Goal: Task Accomplishment & Management: Use online tool/utility

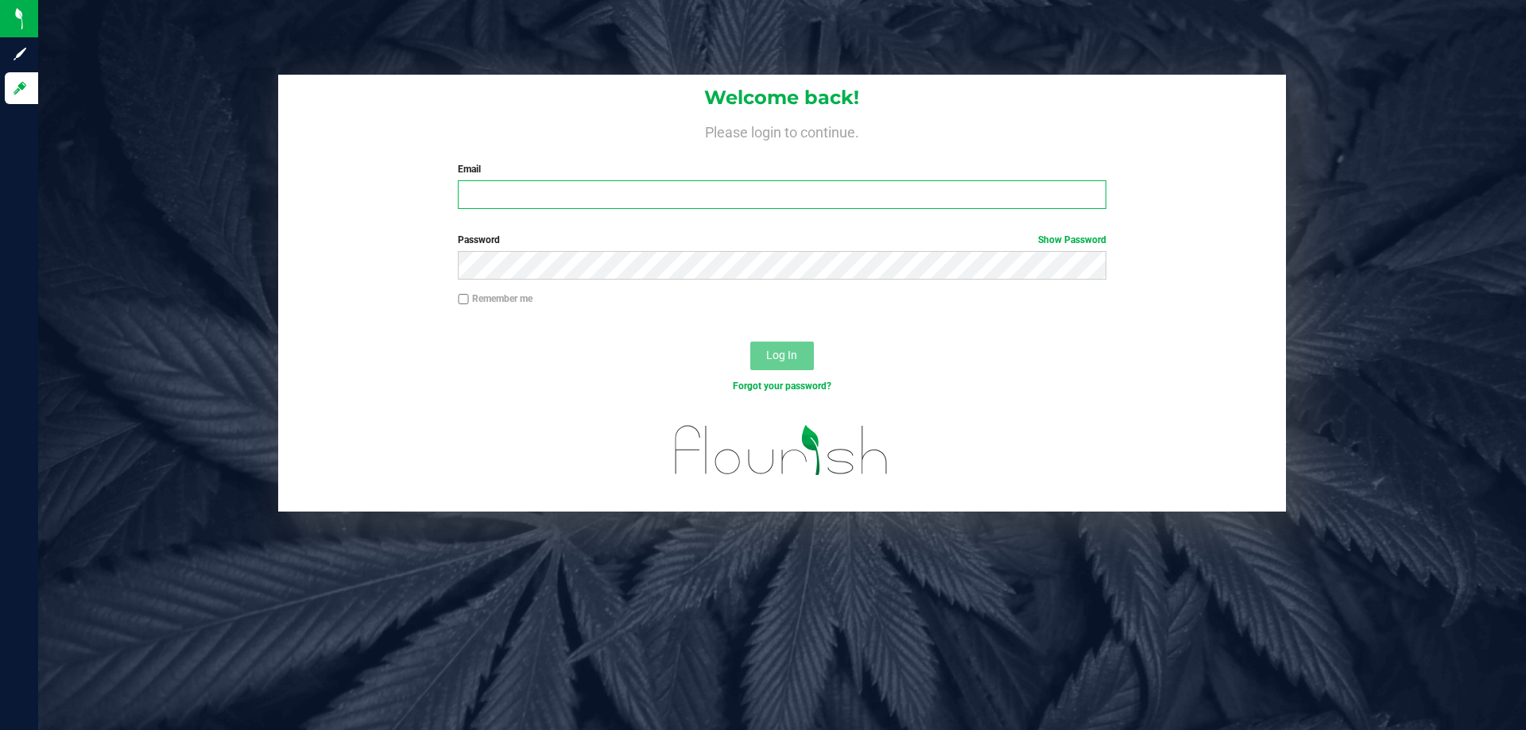
click at [493, 209] on input "Email" at bounding box center [782, 194] width 648 height 29
type input "[EMAIL_ADDRESS][DOMAIN_NAME]"
click at [750, 342] on button "Log In" at bounding box center [782, 356] width 64 height 29
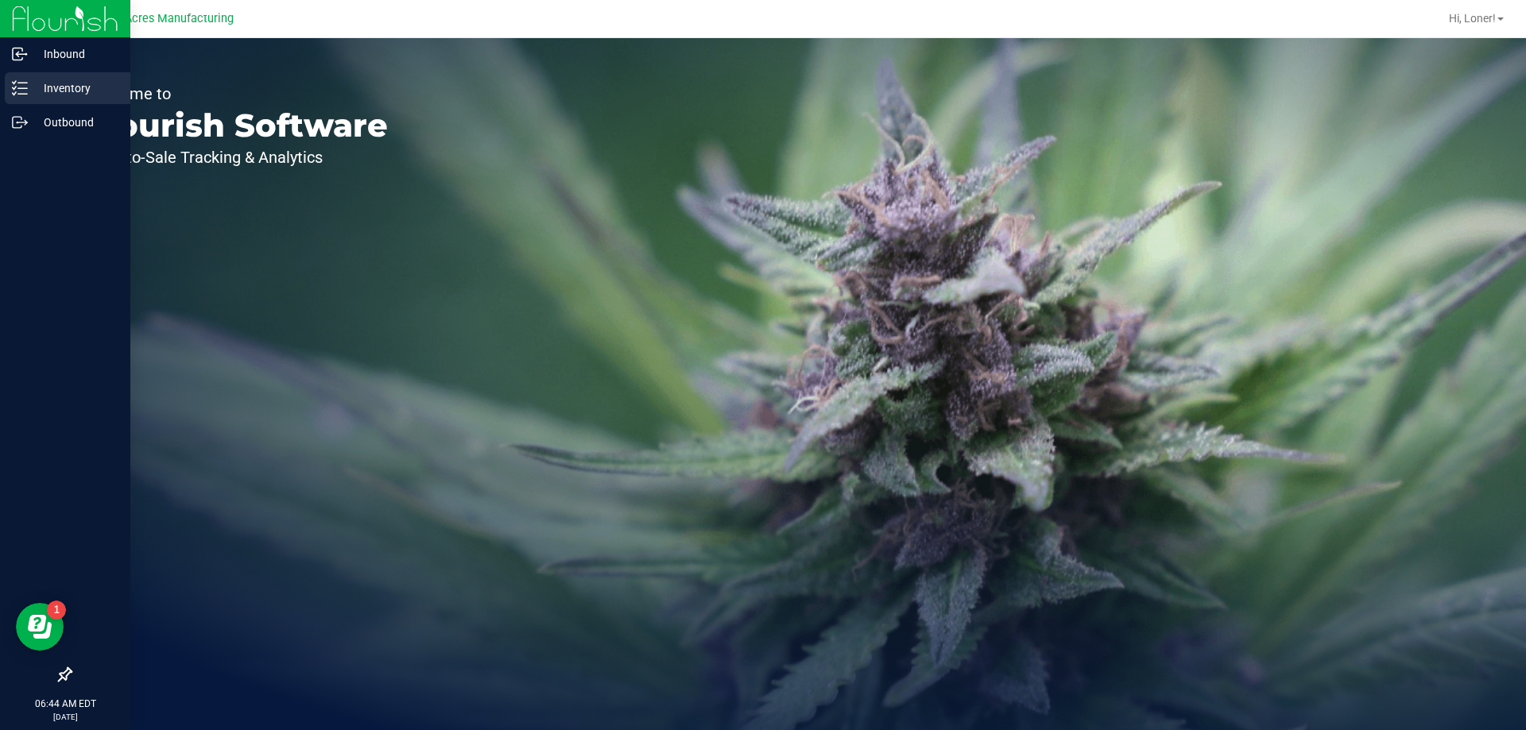
click at [38, 80] on p "Inventory" at bounding box center [75, 88] width 95 height 19
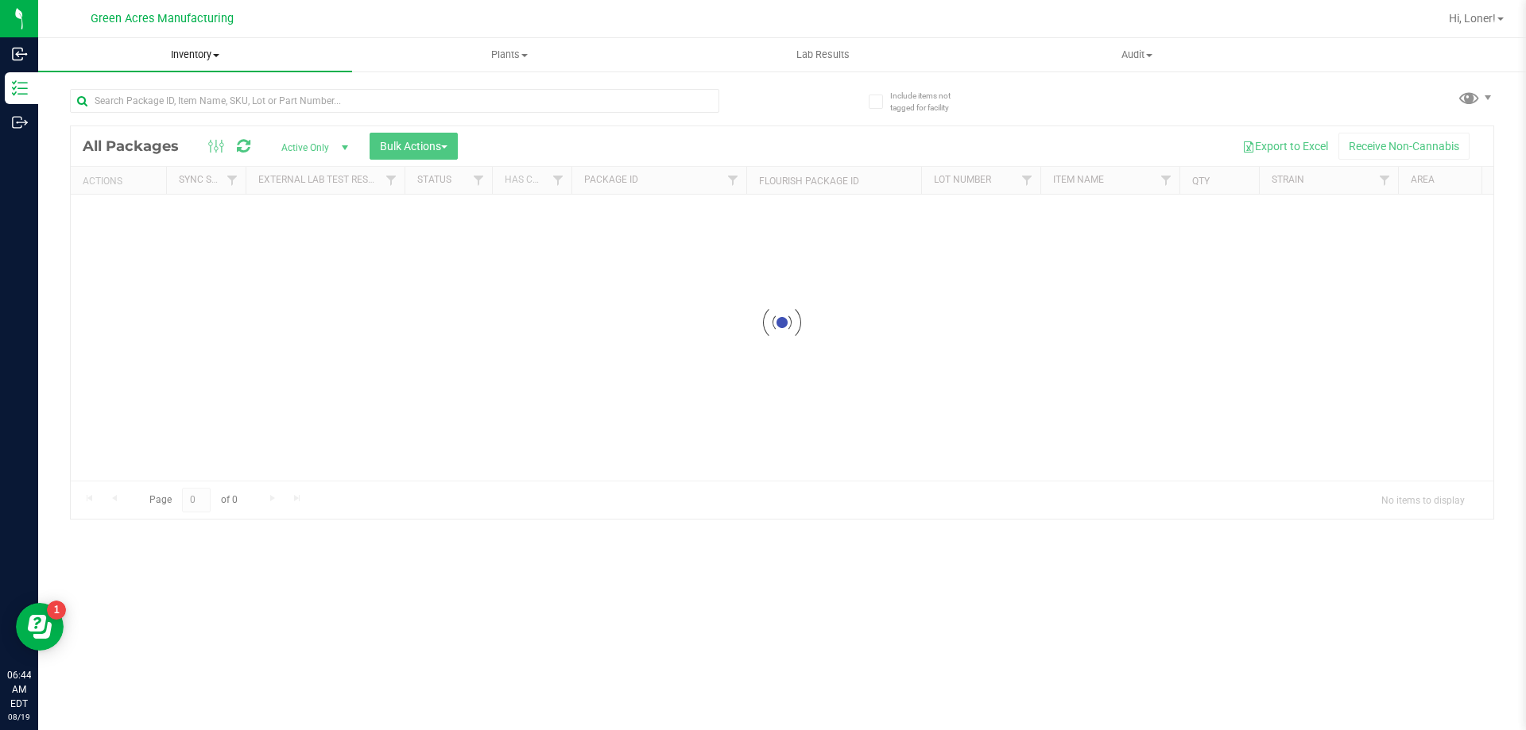
click at [217, 54] on span at bounding box center [216, 55] width 6 height 3
click at [168, 195] on span "From bill of materials" at bounding box center [110, 191] width 144 height 14
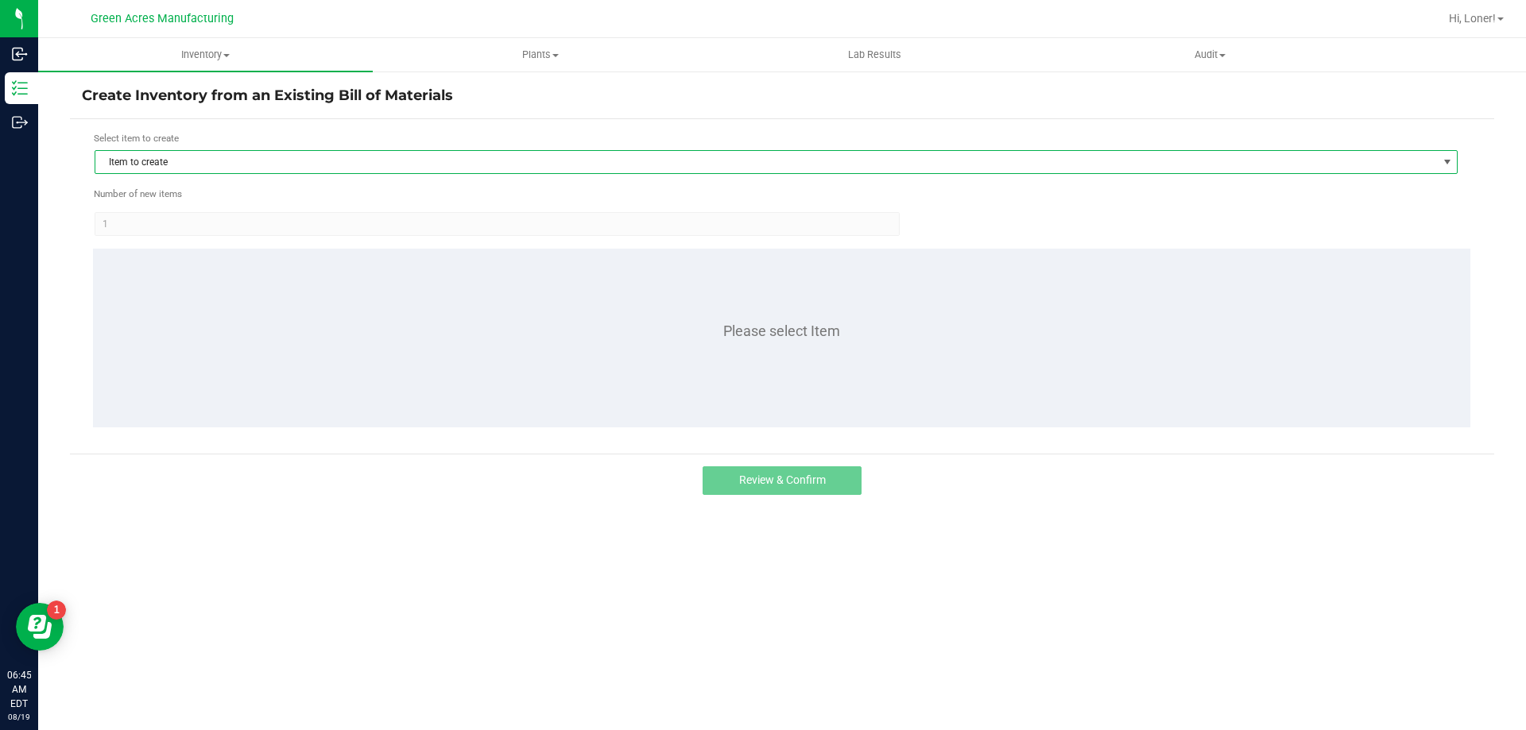
click at [301, 159] on span "Item to create" at bounding box center [765, 162] width 1341 height 22
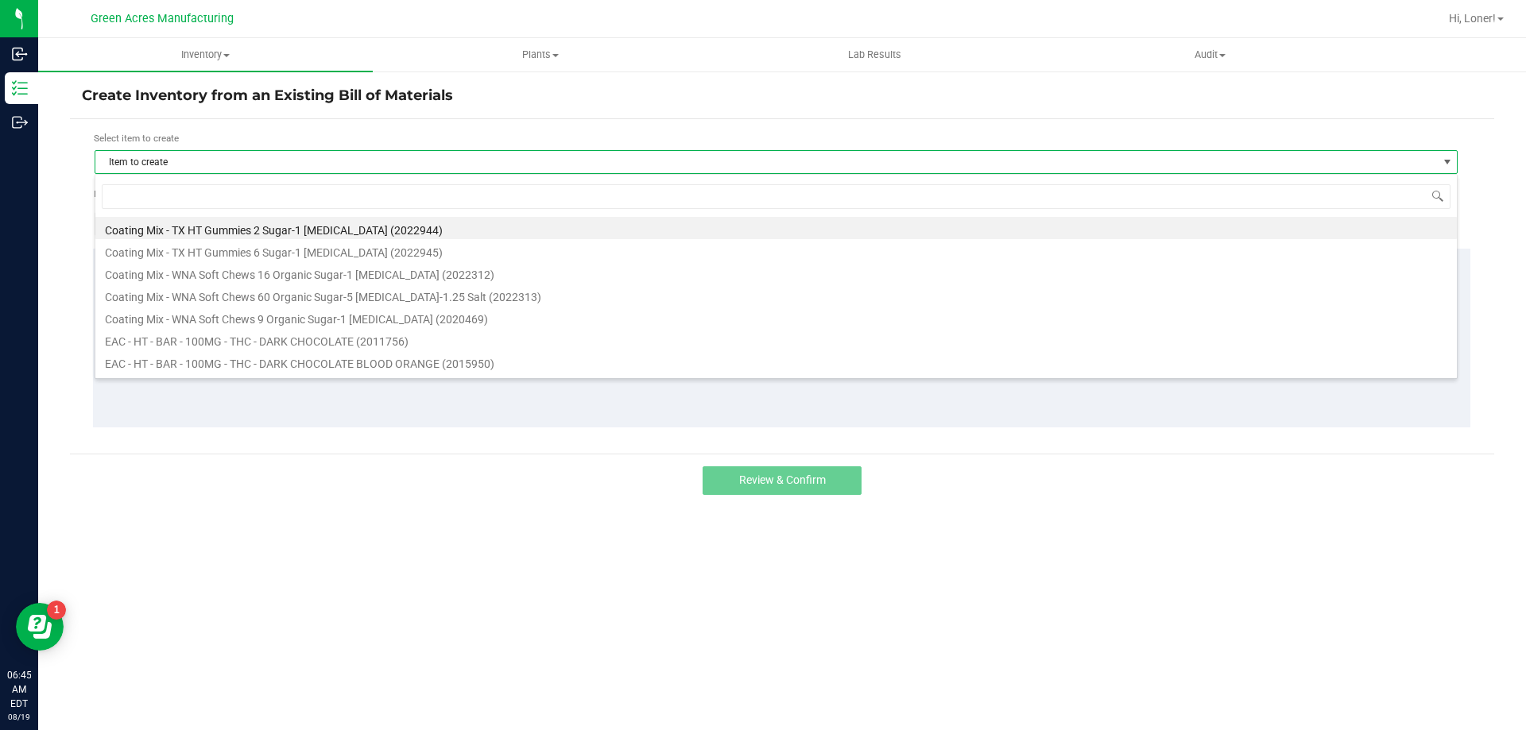
scroll to position [24, 1363]
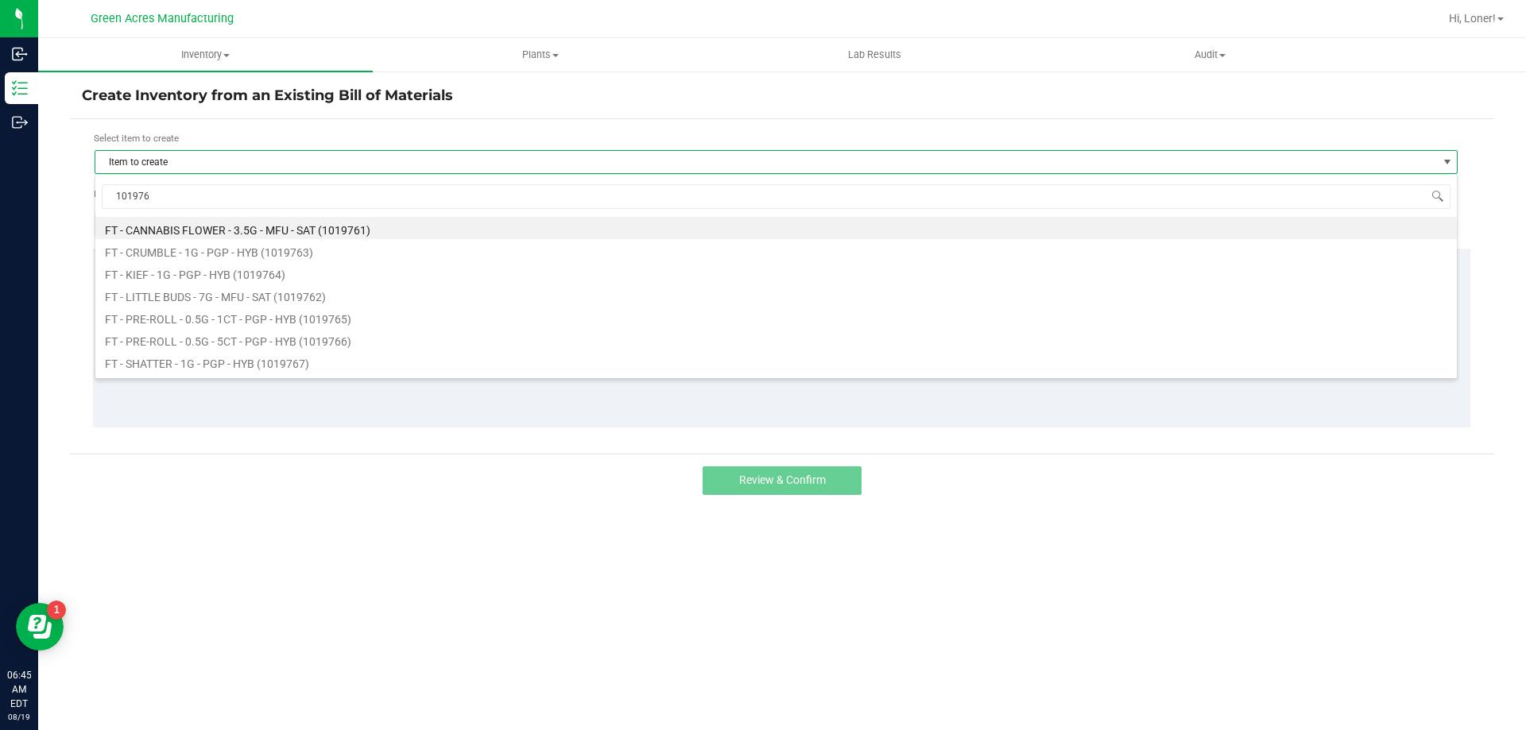
type input "1019761"
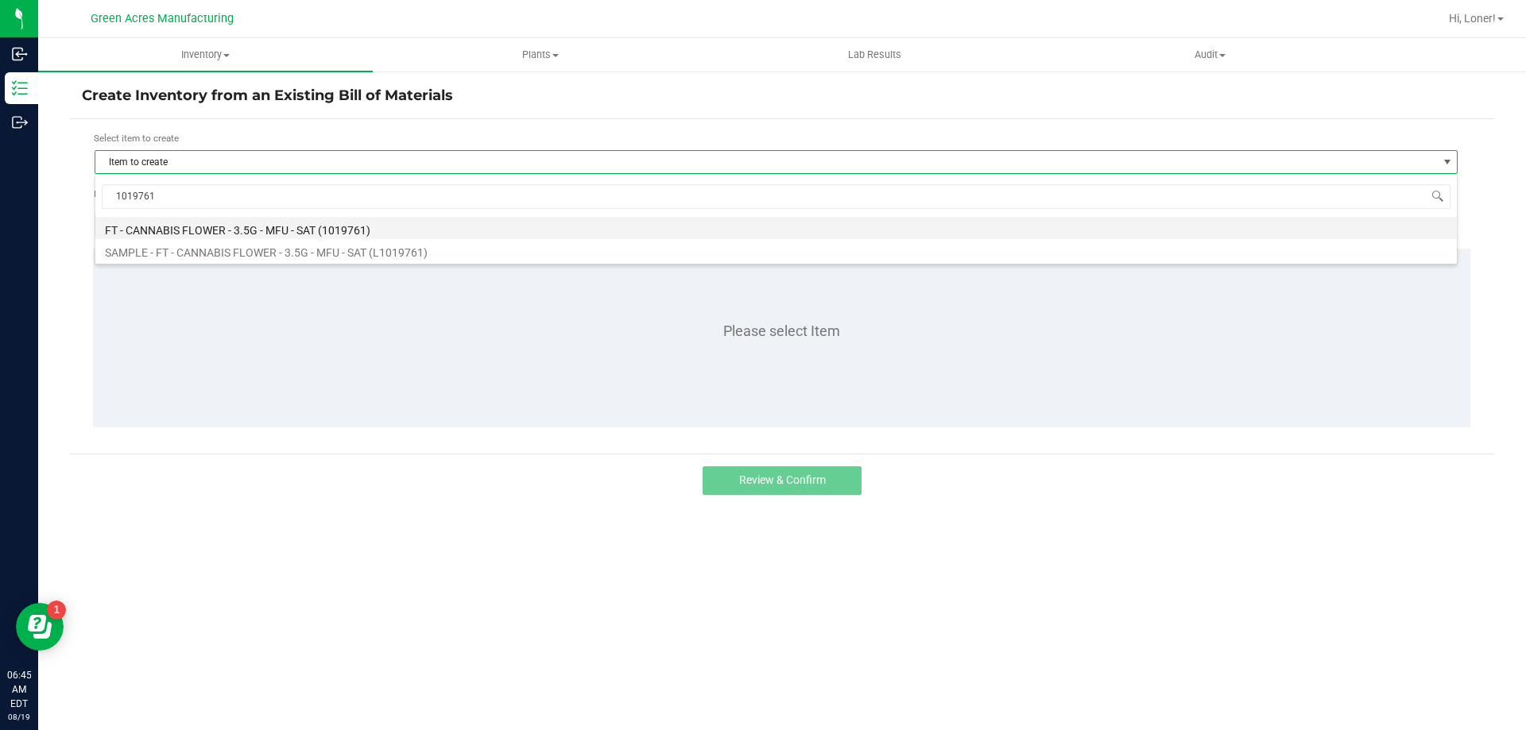
click at [286, 236] on li "FT - CANNABIS FLOWER - 3.5G - MFU - SAT (1019761)" at bounding box center [775, 228] width 1361 height 22
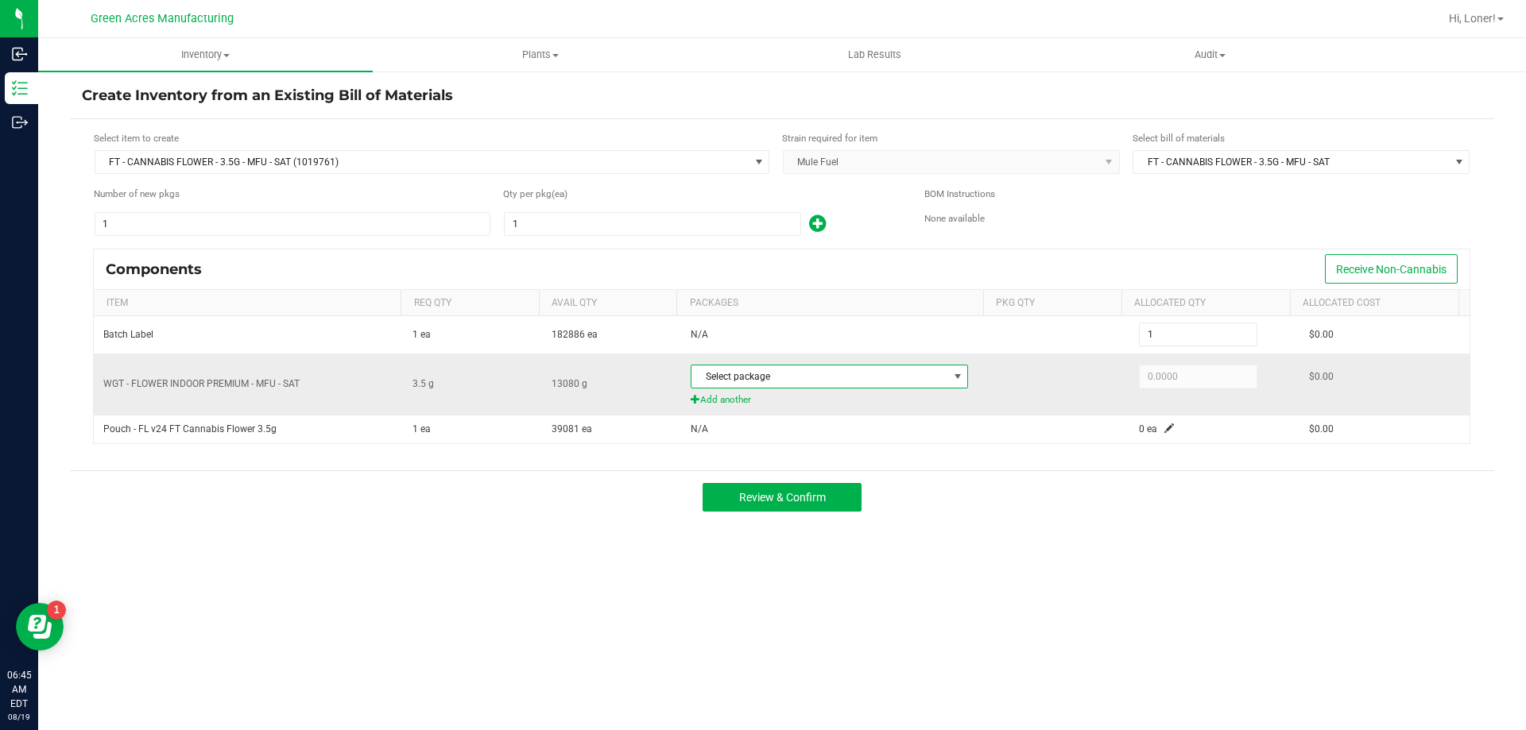
click at [895, 380] on span "Select package" at bounding box center [819, 377] width 256 height 22
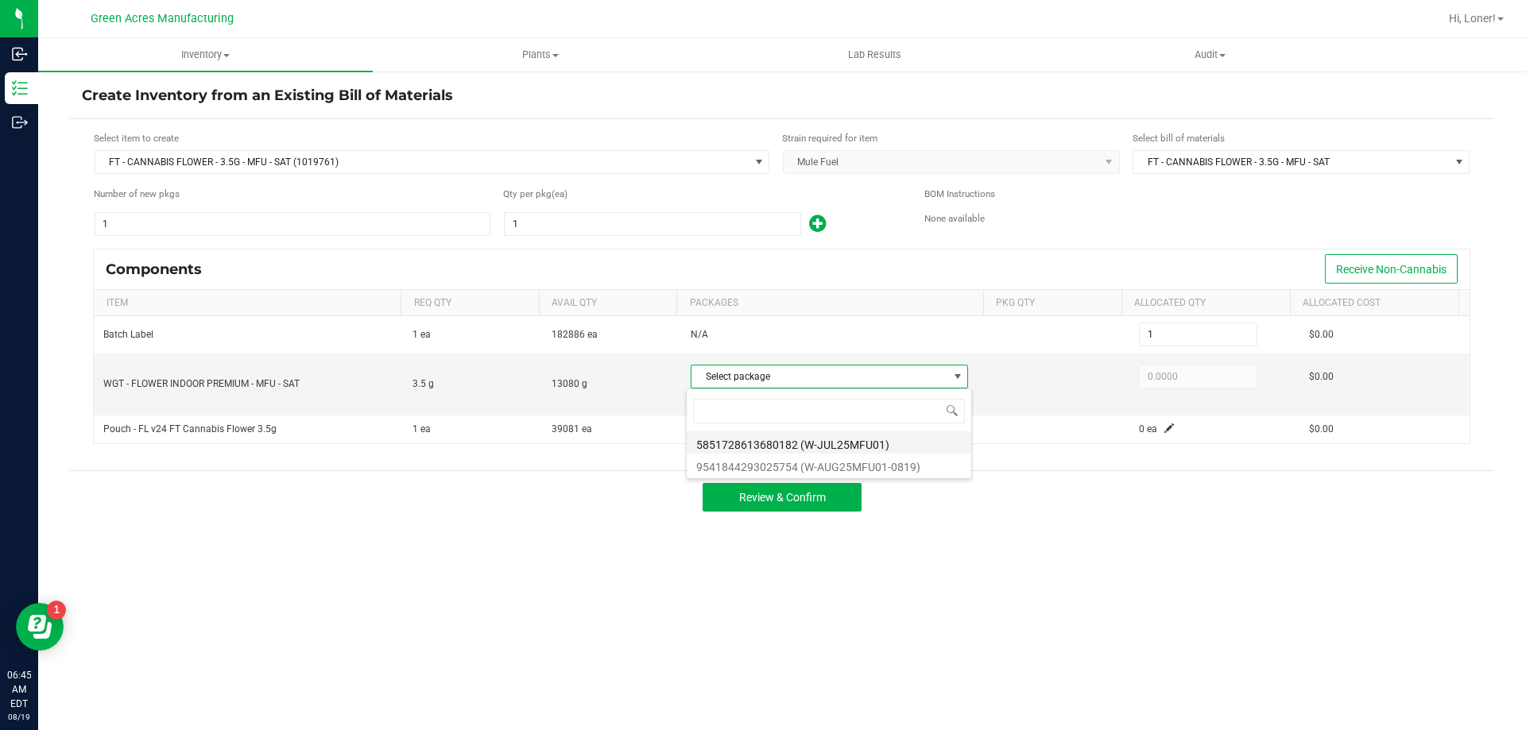
scroll to position [24, 274]
click at [814, 468] on li "9541844293025754 (W-AUG25MFU01-0819)" at bounding box center [829, 465] width 284 height 22
type input "3.5000"
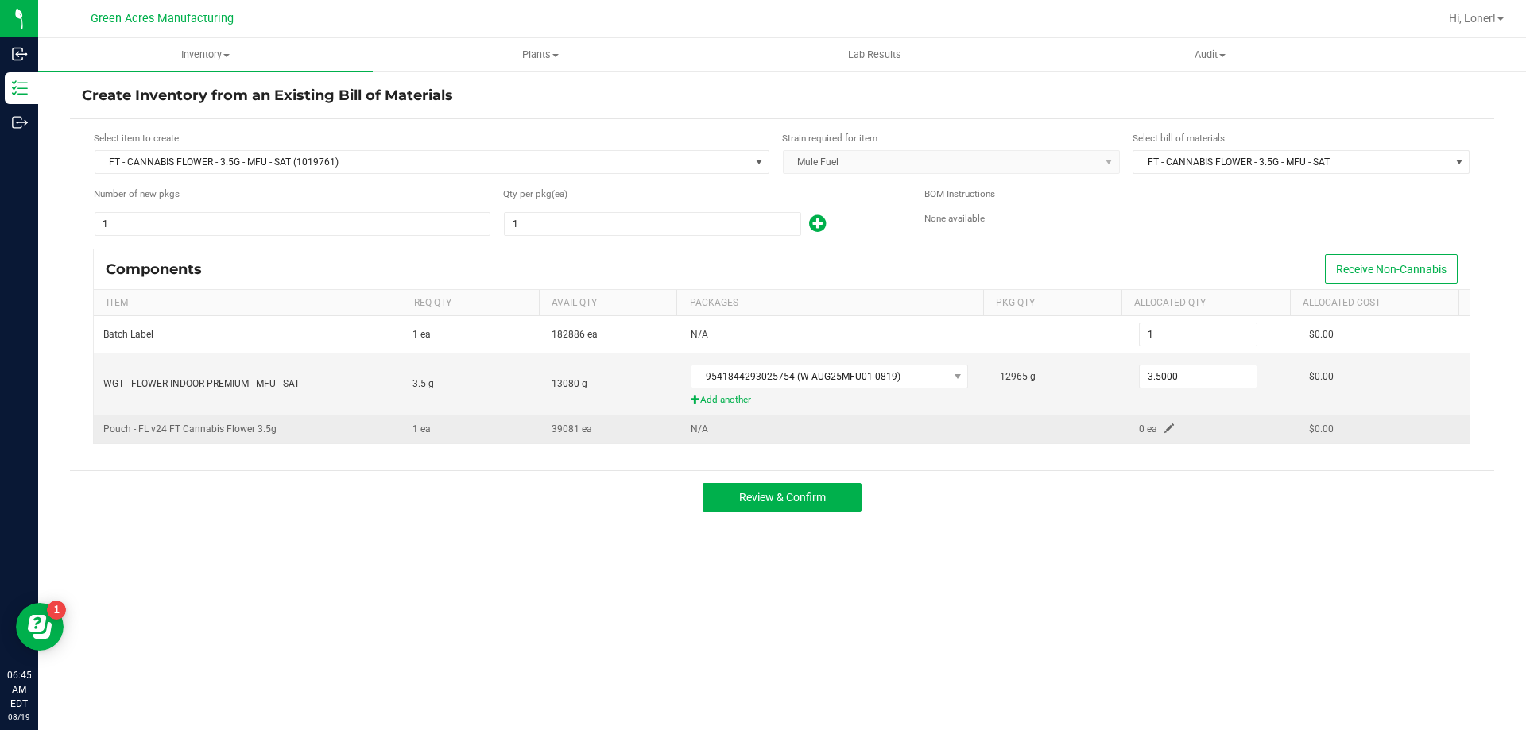
click at [1164, 432] on span at bounding box center [1169, 429] width 10 height 10
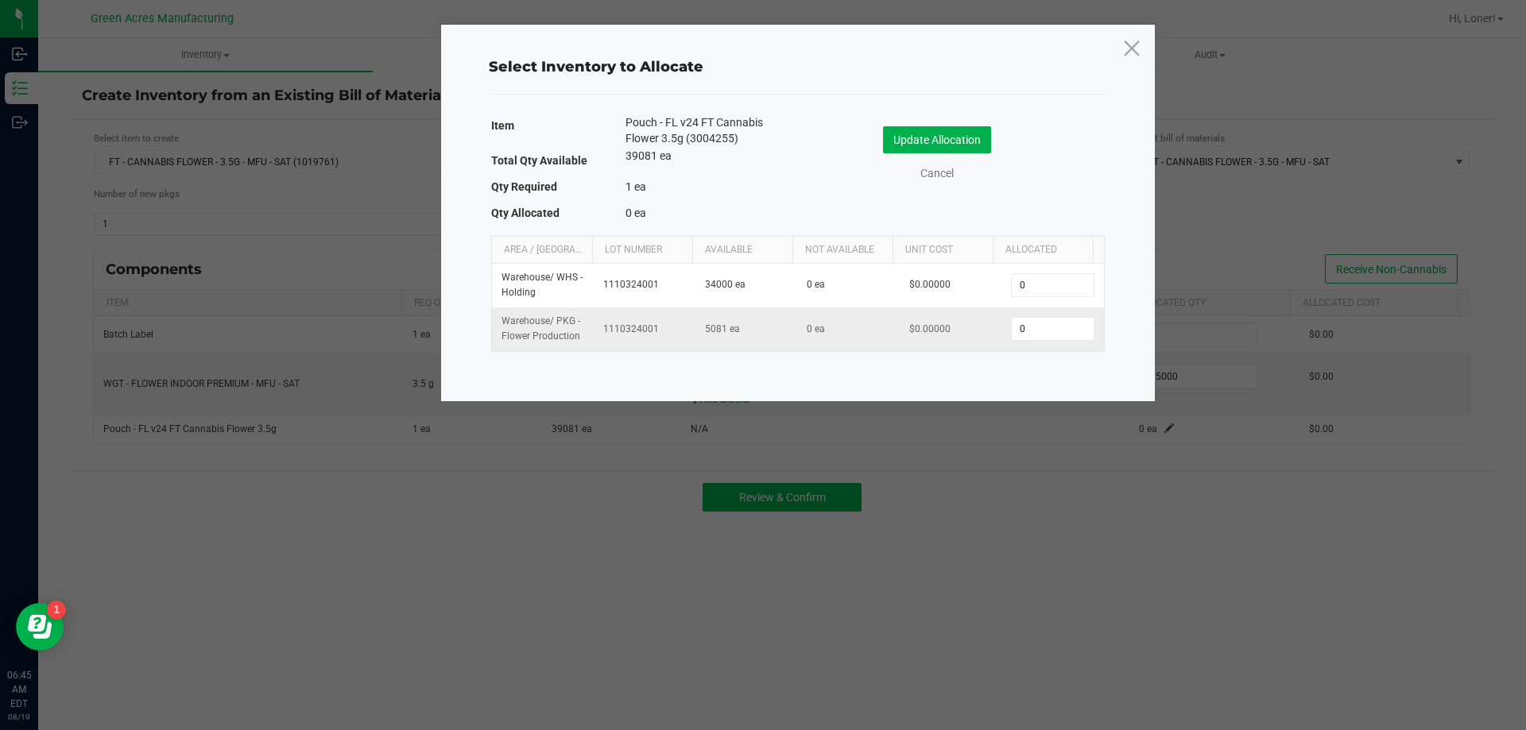
click at [1051, 342] on td "0" at bounding box center [1052, 329] width 102 height 43
type input "1"
click at [919, 132] on button "Update Allocation" at bounding box center [937, 139] width 108 height 27
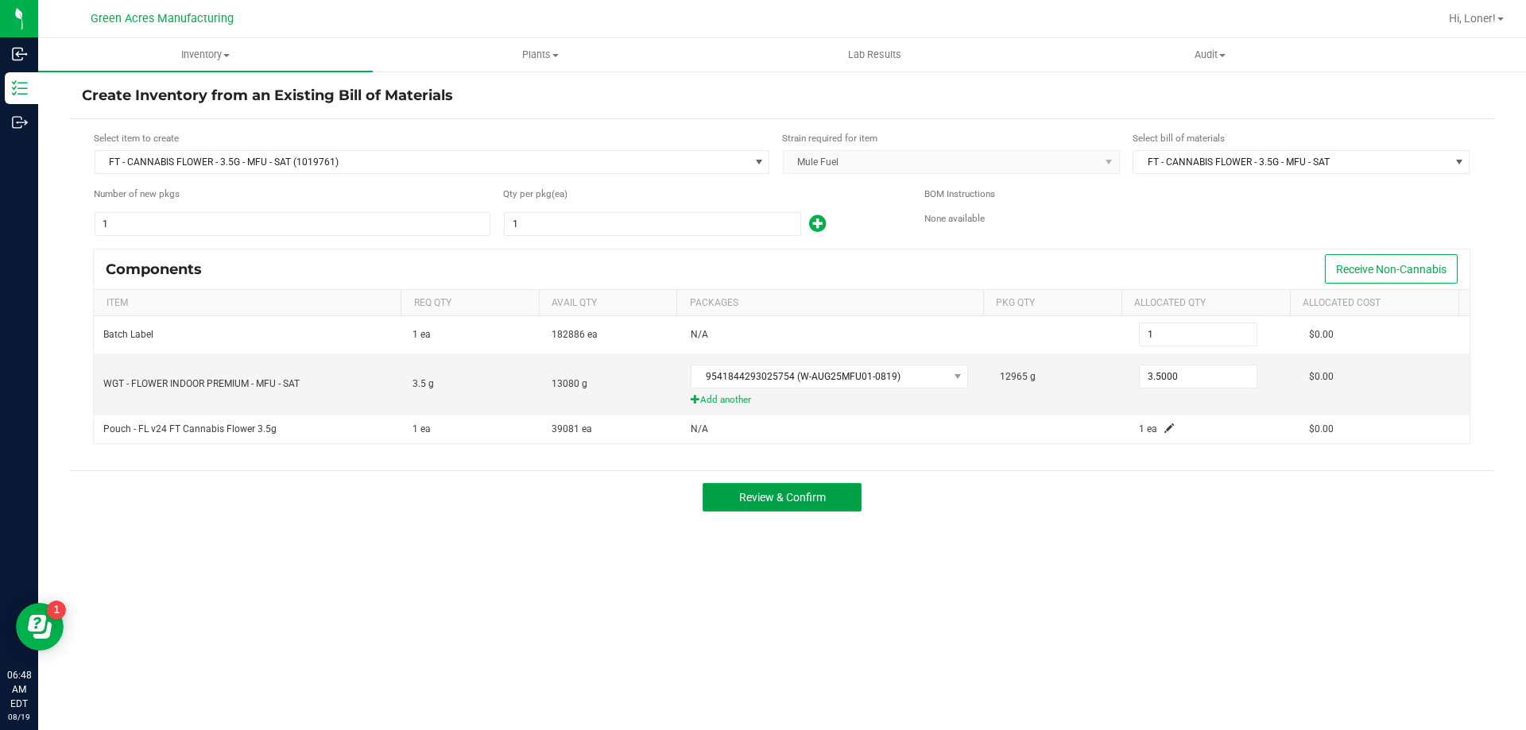
click at [826, 493] on button "Review & Confirm" at bounding box center [781, 497] width 159 height 29
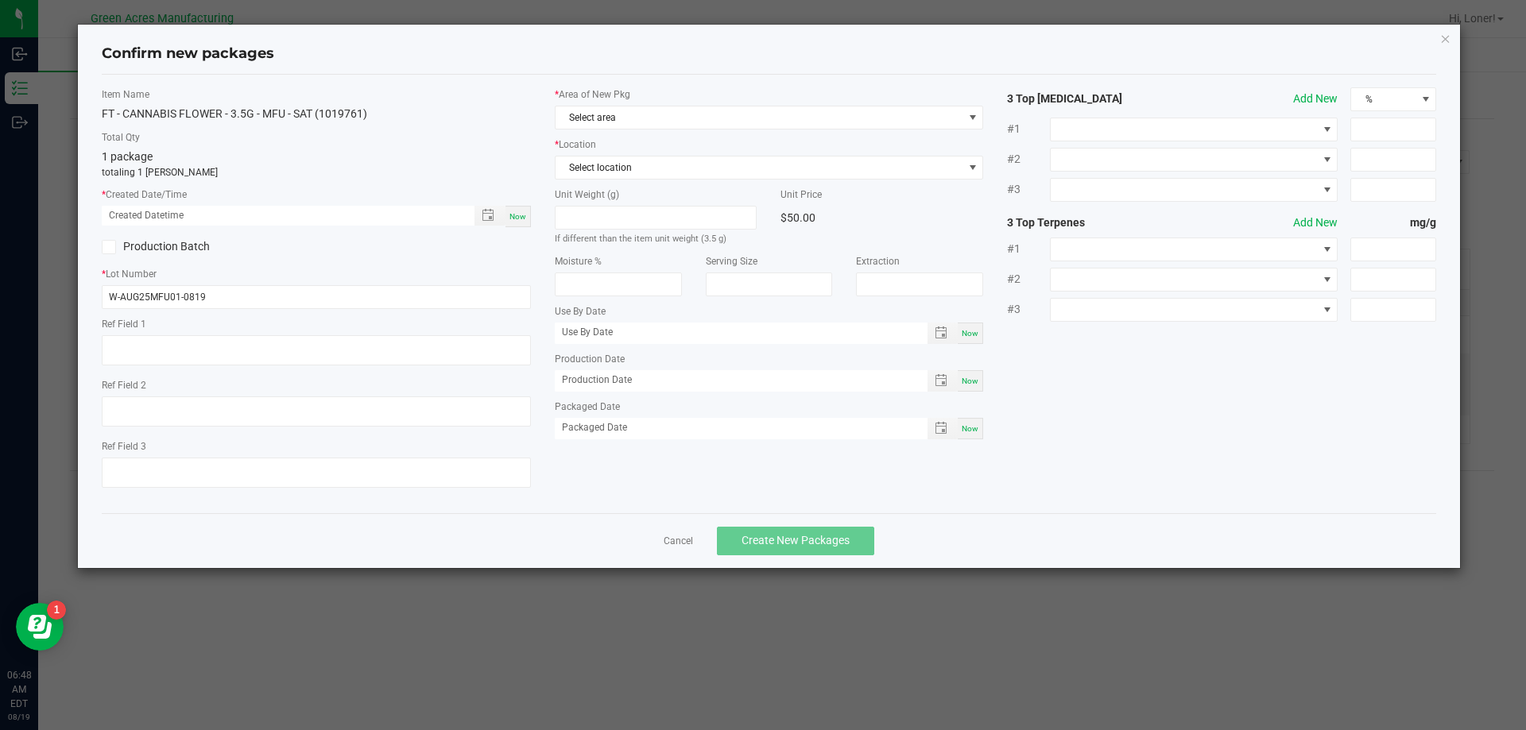
click at [516, 214] on span "Now" at bounding box center [517, 216] width 17 height 9
type input "[DATE] 06:48 AM"
click at [591, 110] on span "Select area" at bounding box center [759, 117] width 408 height 22
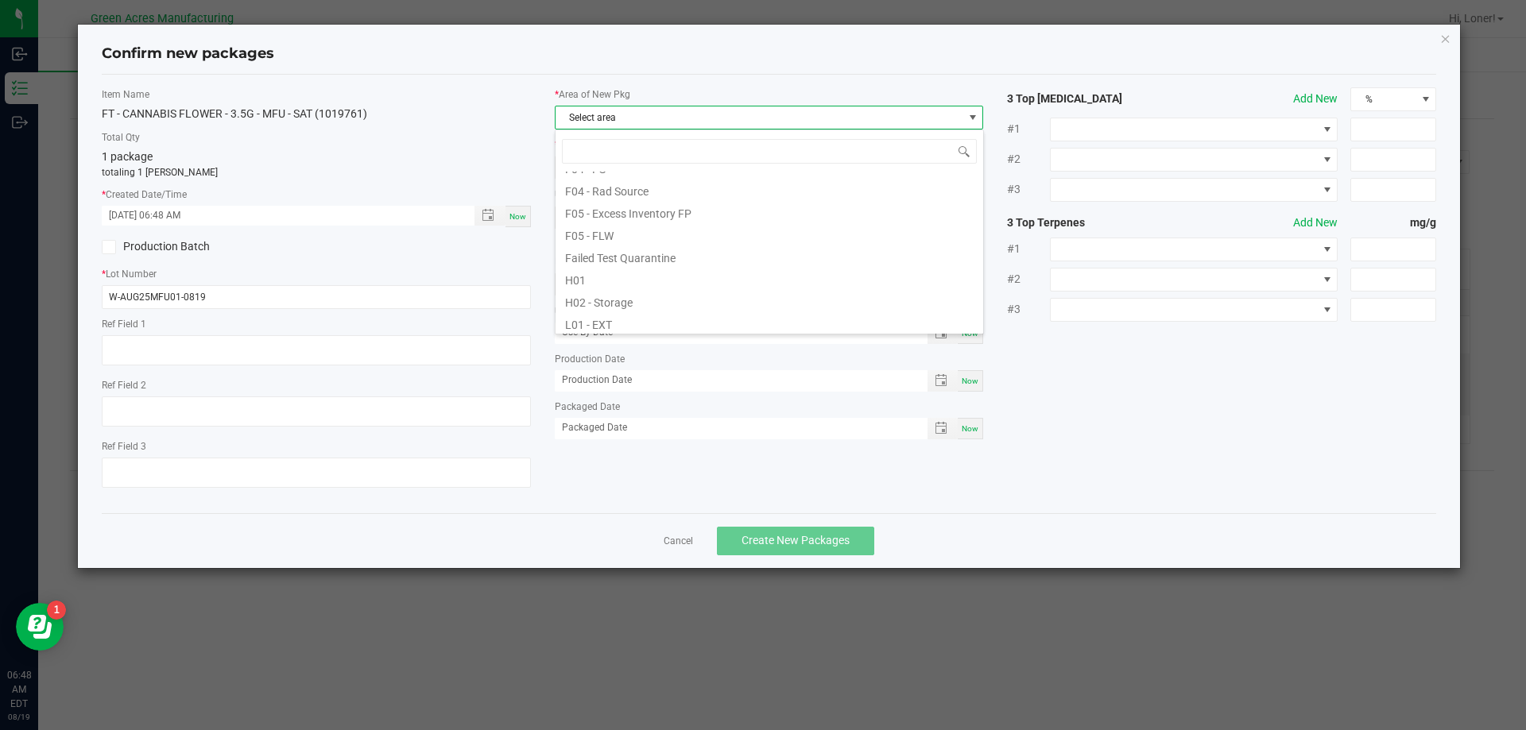
scroll to position [159, 0]
click at [599, 227] on li "F05 - FLW" at bounding box center [769, 224] width 428 height 22
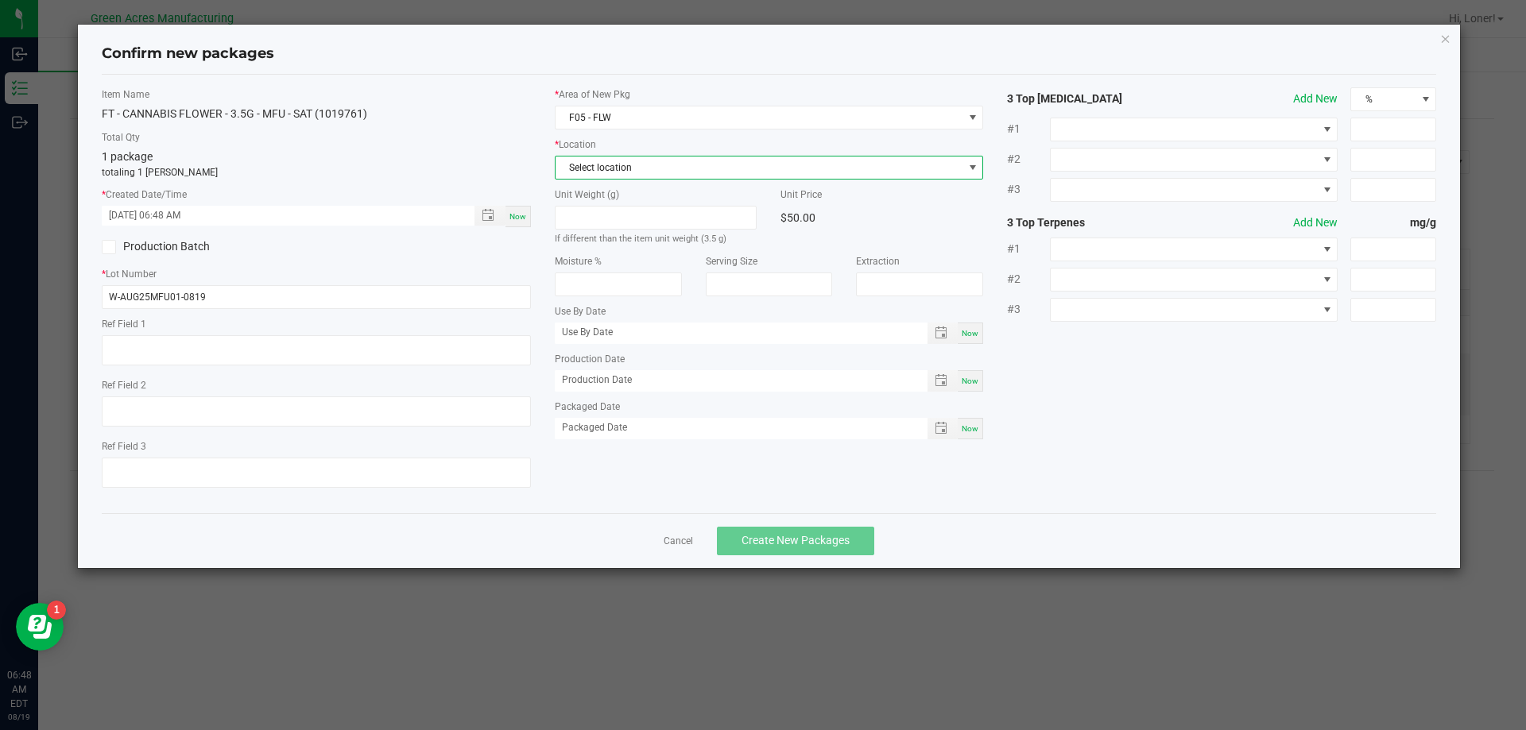
click at [621, 174] on span "Select location" at bounding box center [759, 168] width 408 height 22
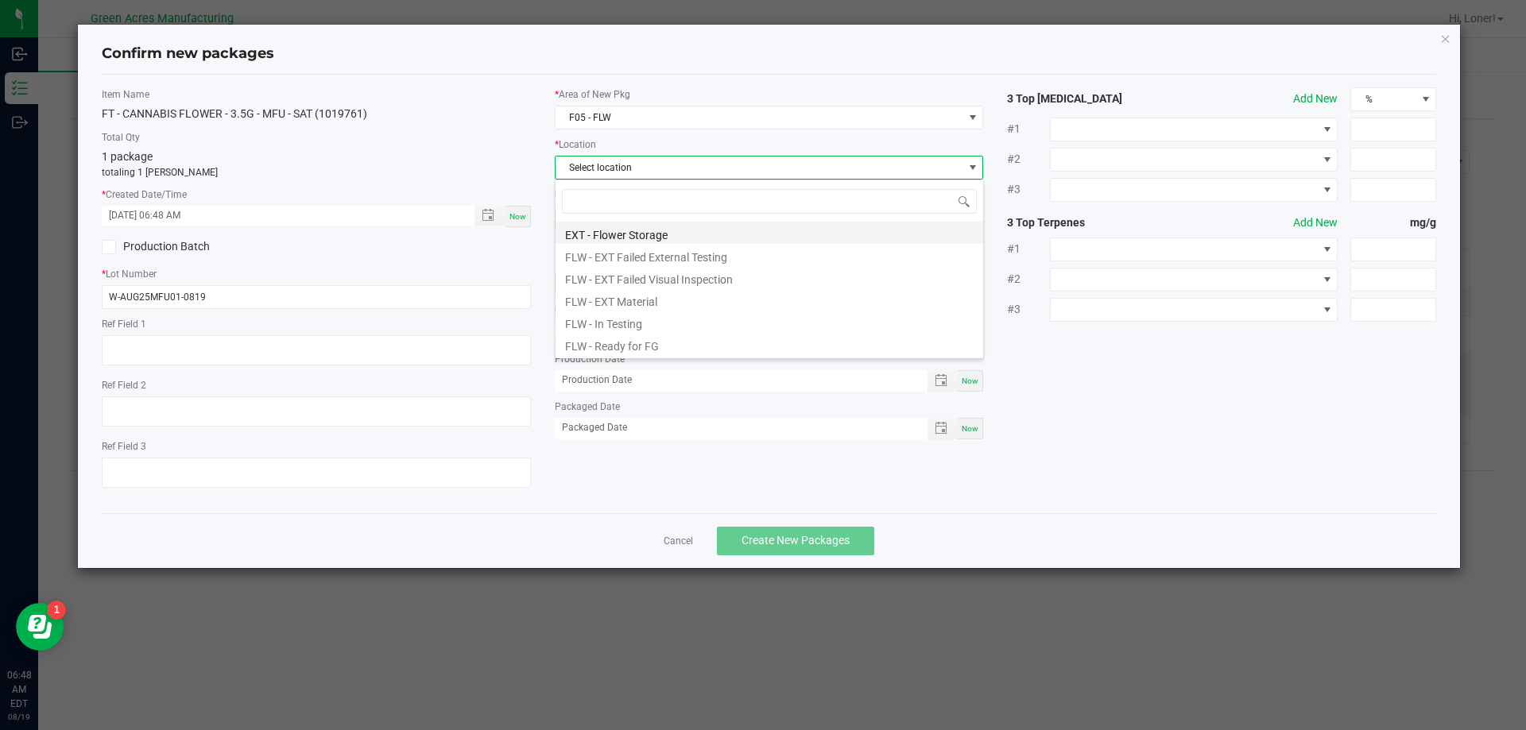
scroll to position [24, 429]
click at [618, 341] on li "FLW - Ready for FG" at bounding box center [769, 344] width 428 height 22
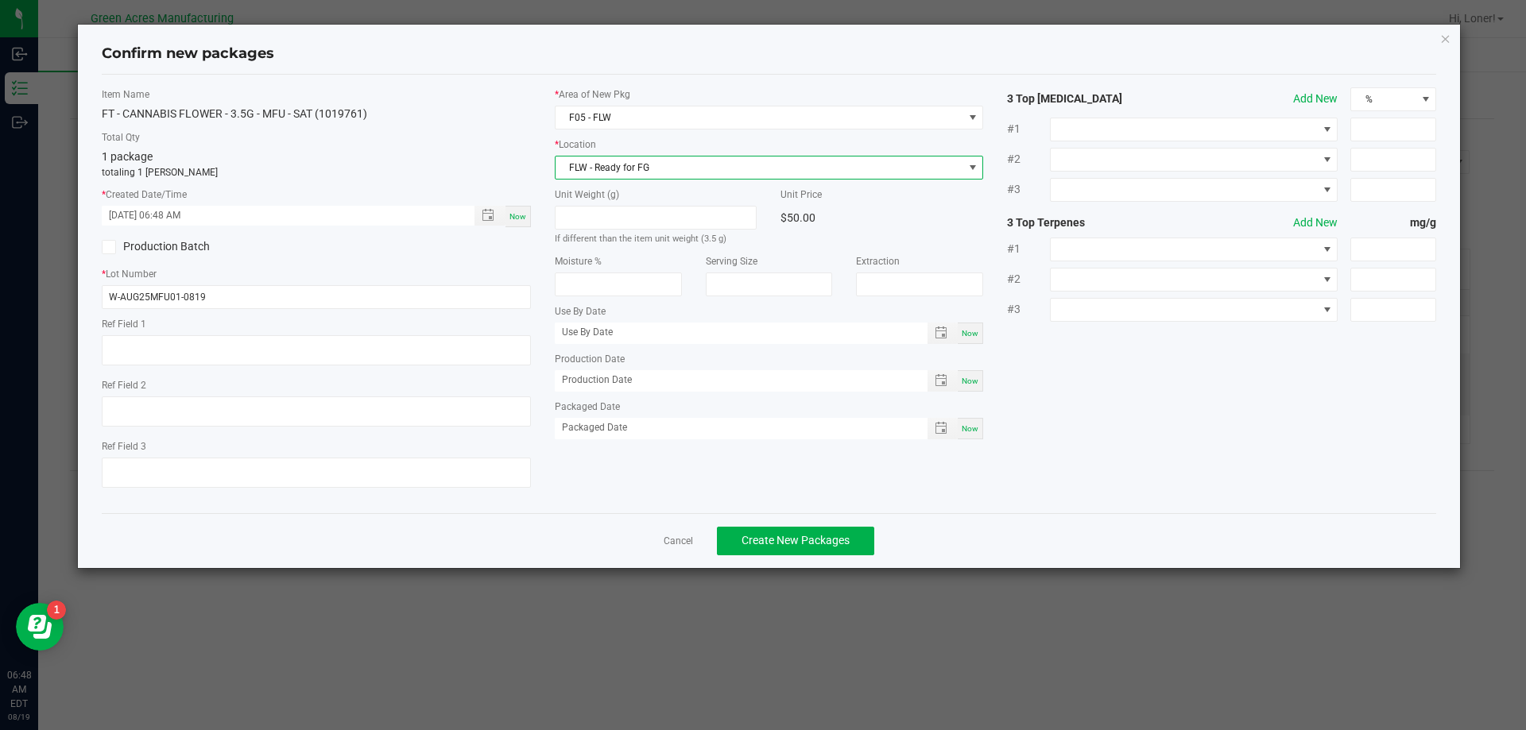
click at [794, 525] on div "Cancel Create New Packages" at bounding box center [769, 540] width 1335 height 55
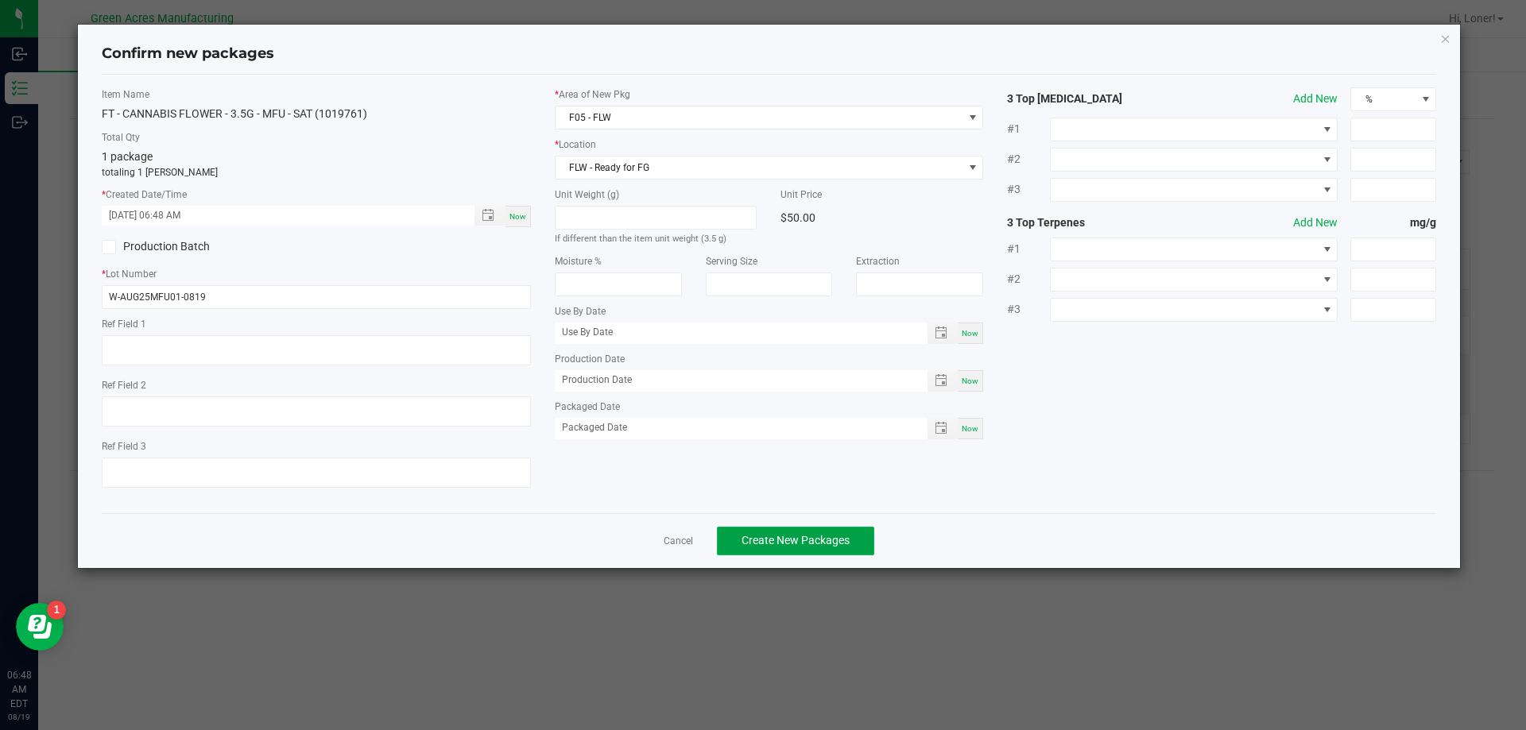
click at [797, 531] on button "Create New Packages" at bounding box center [795, 541] width 157 height 29
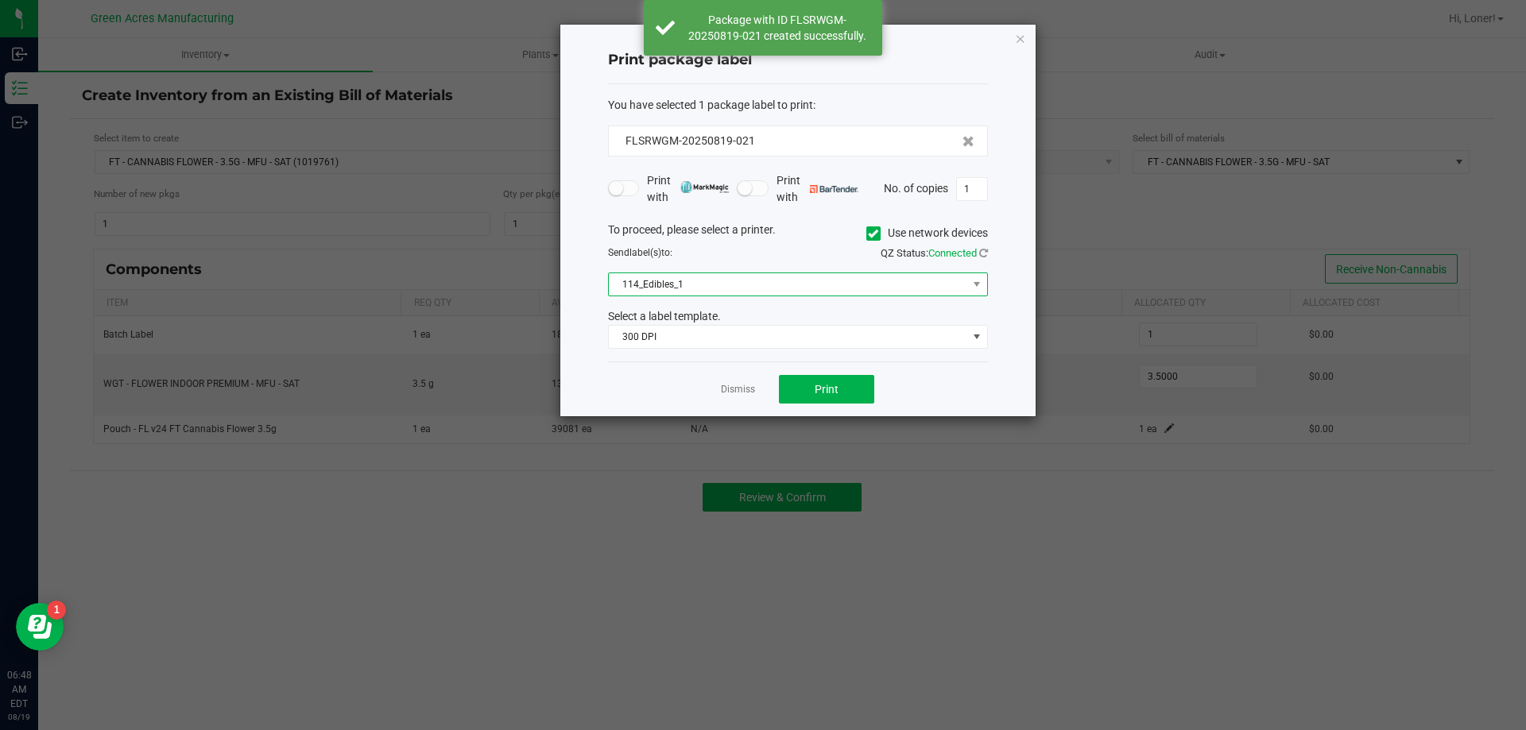
click at [796, 292] on span "114_Edibles_1" at bounding box center [788, 284] width 358 height 22
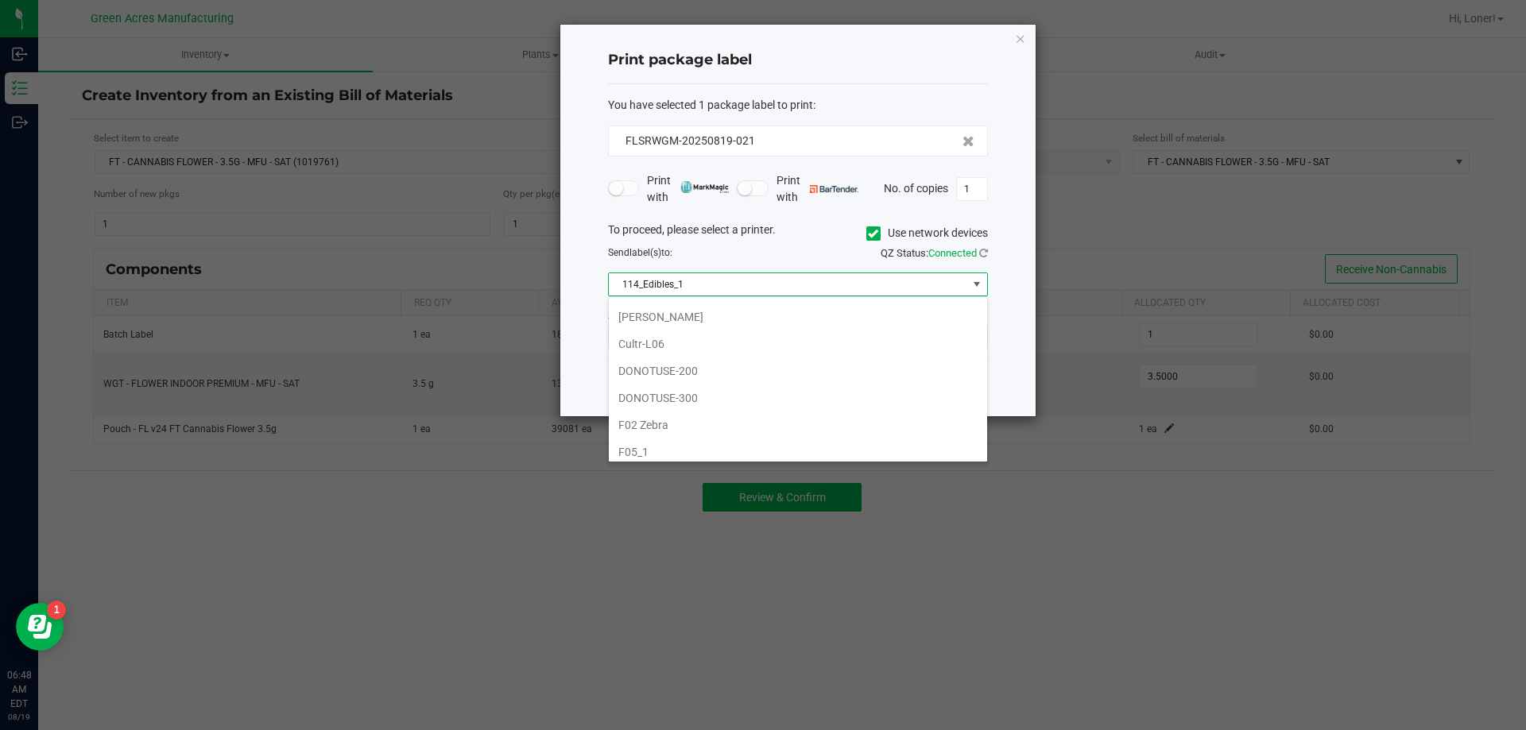
scroll to position [397, 0]
click at [670, 398] on li "F05_2 Zebra" at bounding box center [798, 402] width 378 height 27
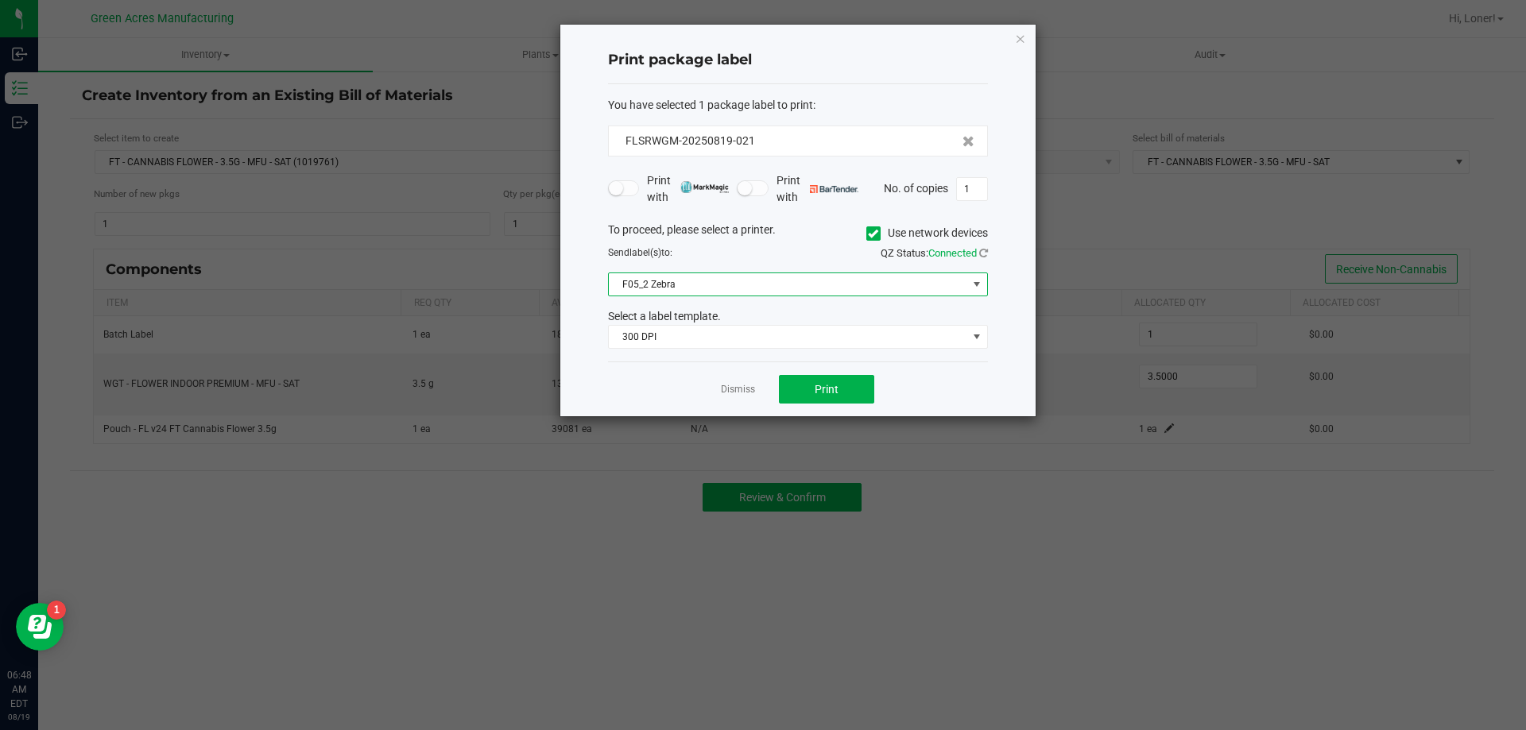
click at [582, 152] on div "Print package label You have selected 1 package label to print : FLSRWGM-202508…" at bounding box center [797, 221] width 475 height 392
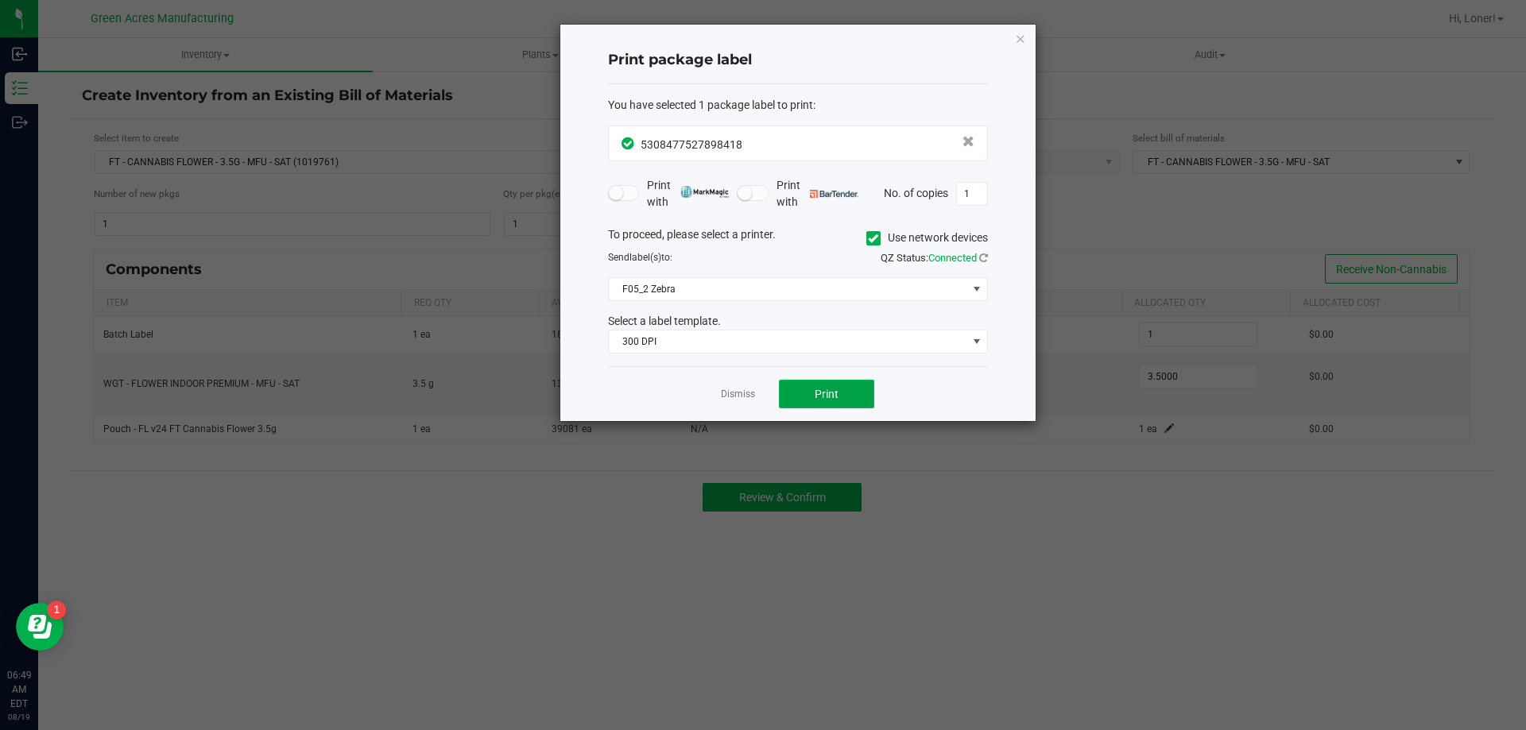
click at [829, 388] on span "Print" at bounding box center [827, 394] width 24 height 13
click at [741, 395] on link "Dismiss" at bounding box center [738, 395] width 34 height 14
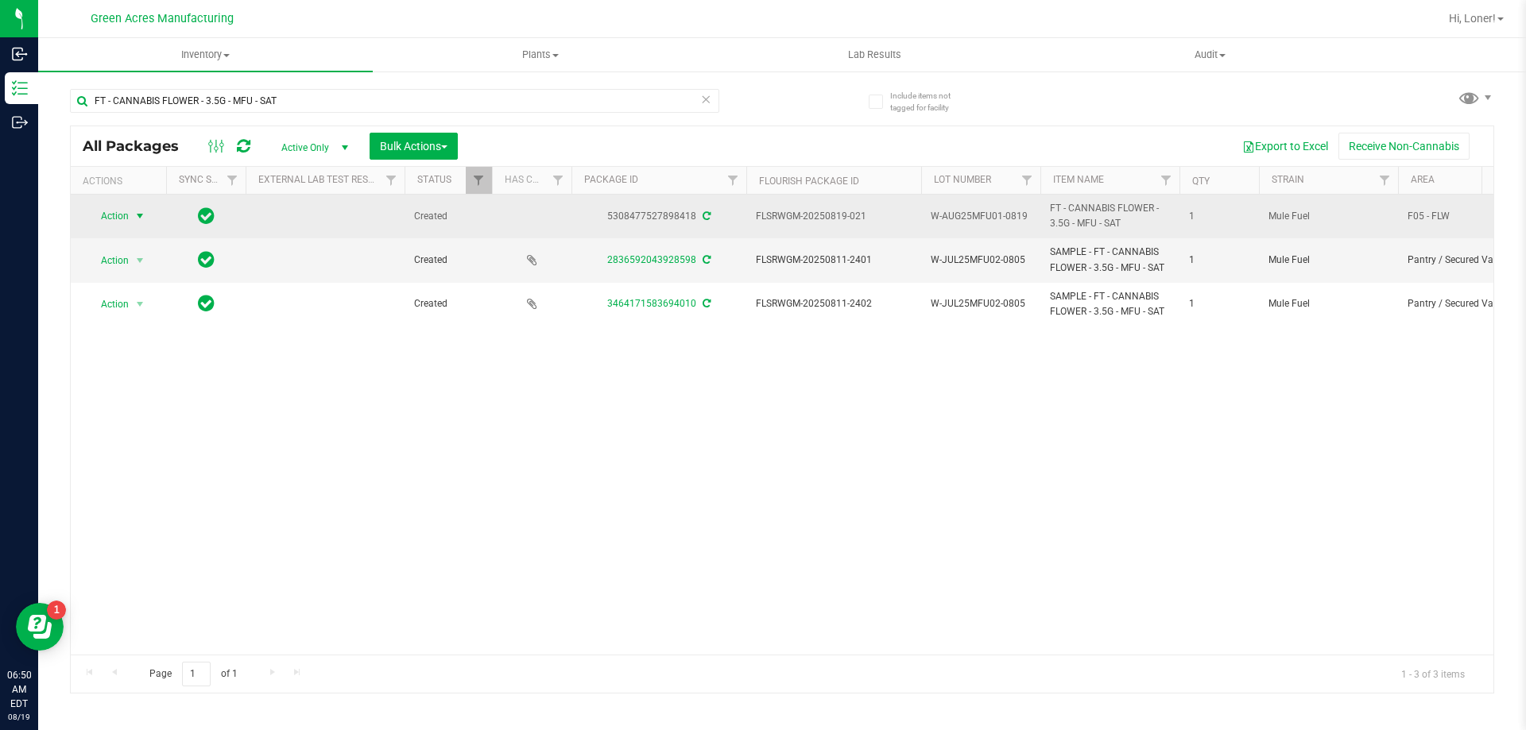
click at [141, 212] on span "select" at bounding box center [140, 216] width 13 height 13
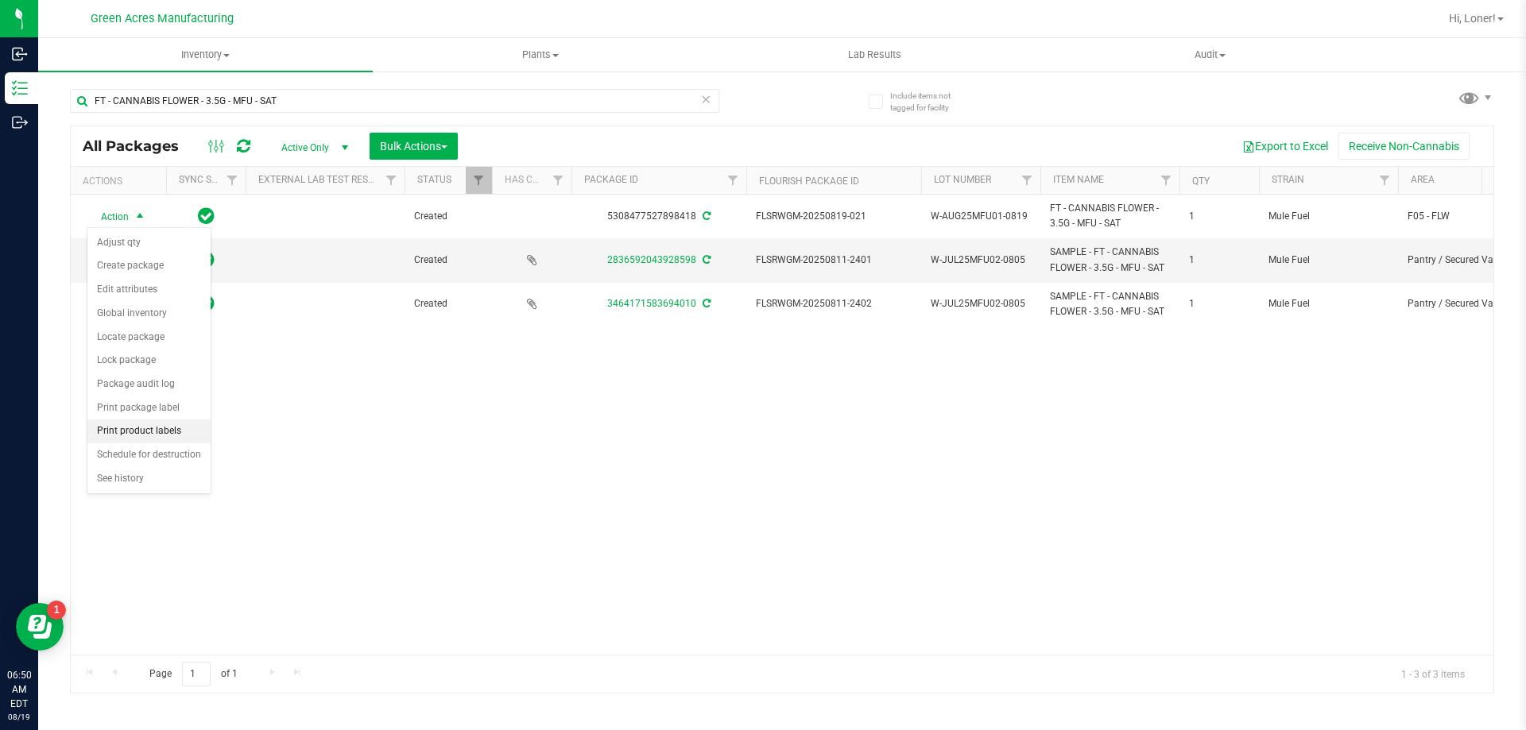
click at [176, 435] on li "Print product labels" at bounding box center [148, 432] width 123 height 24
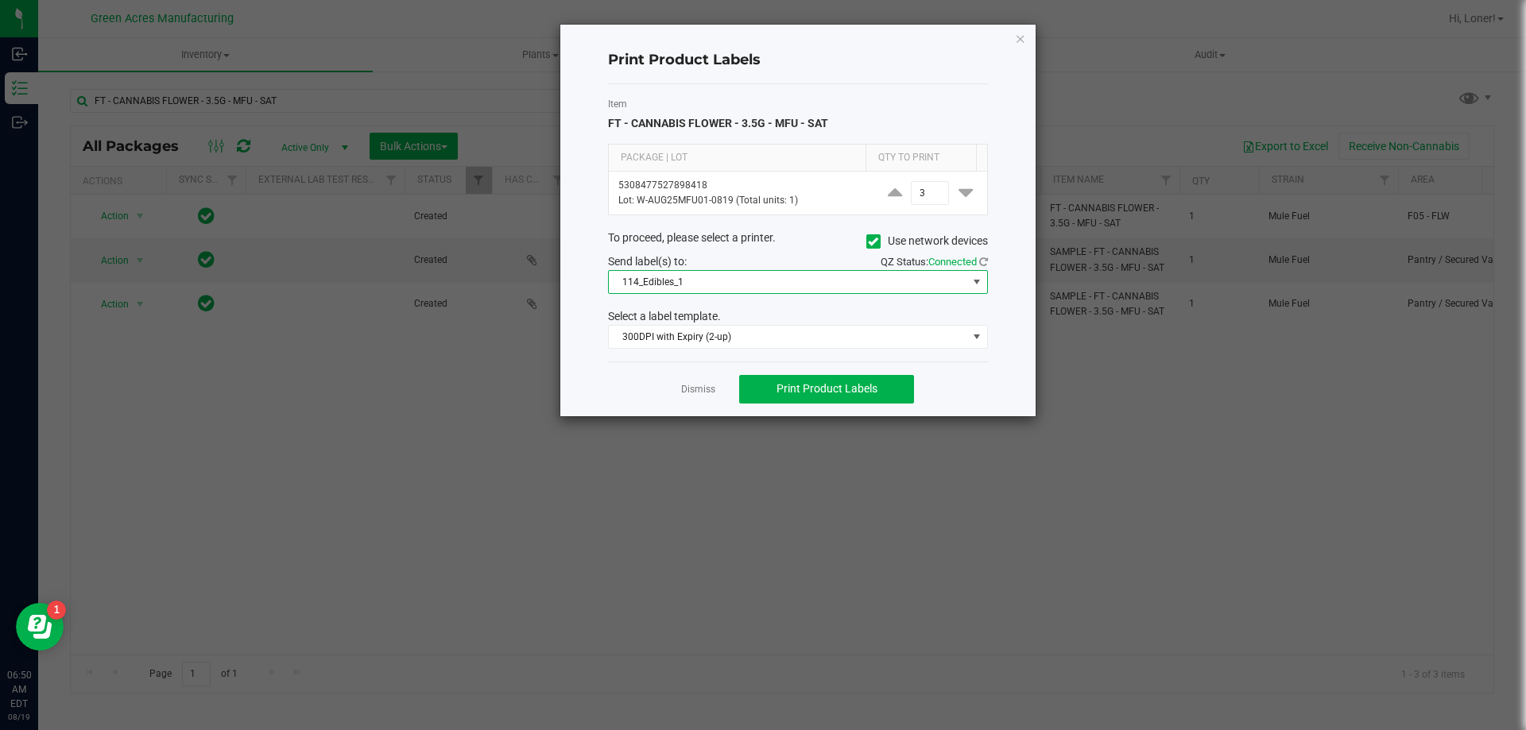
click at [815, 281] on span "114_Edibles_1" at bounding box center [788, 282] width 358 height 22
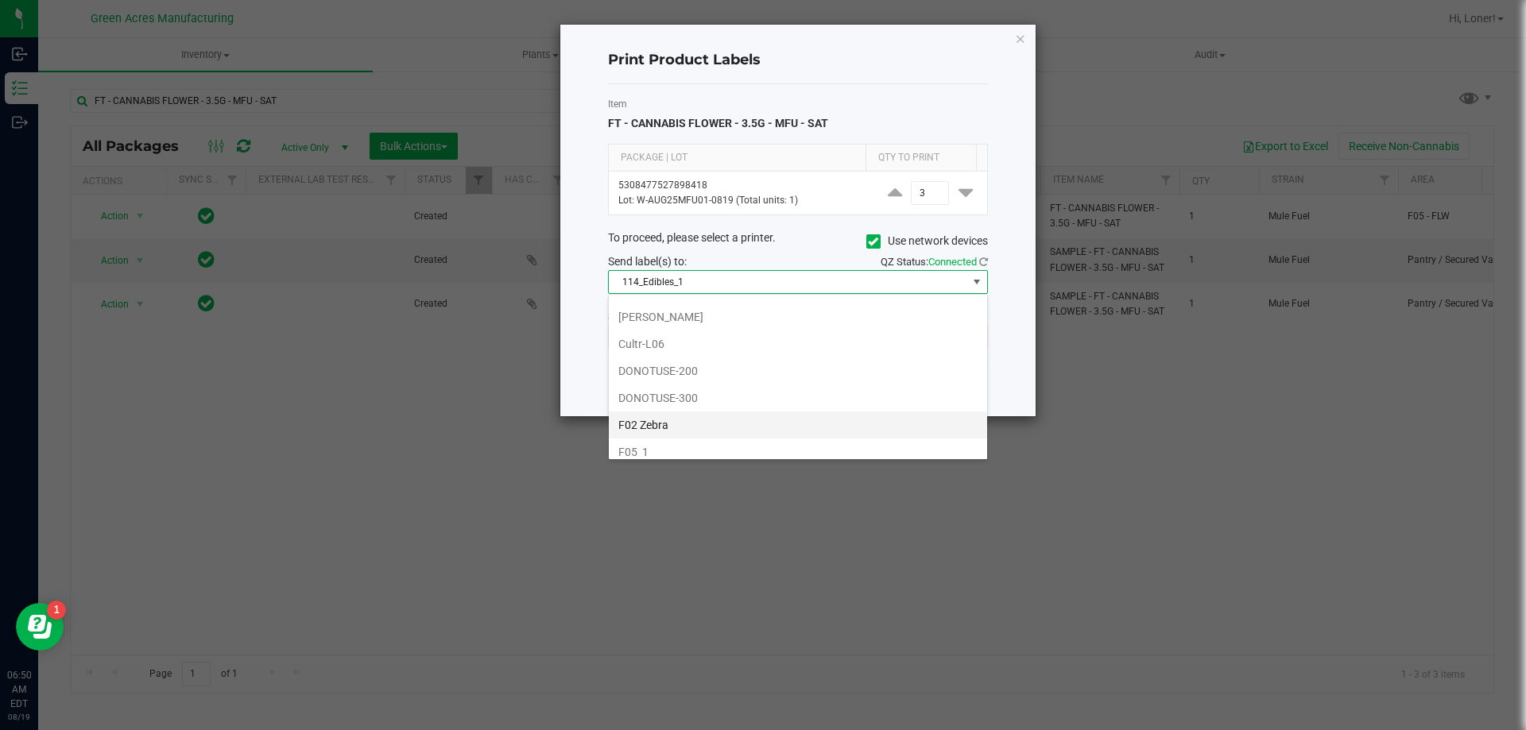
scroll to position [397, 0]
click at [656, 370] on li "F05_1" at bounding box center [798, 372] width 378 height 27
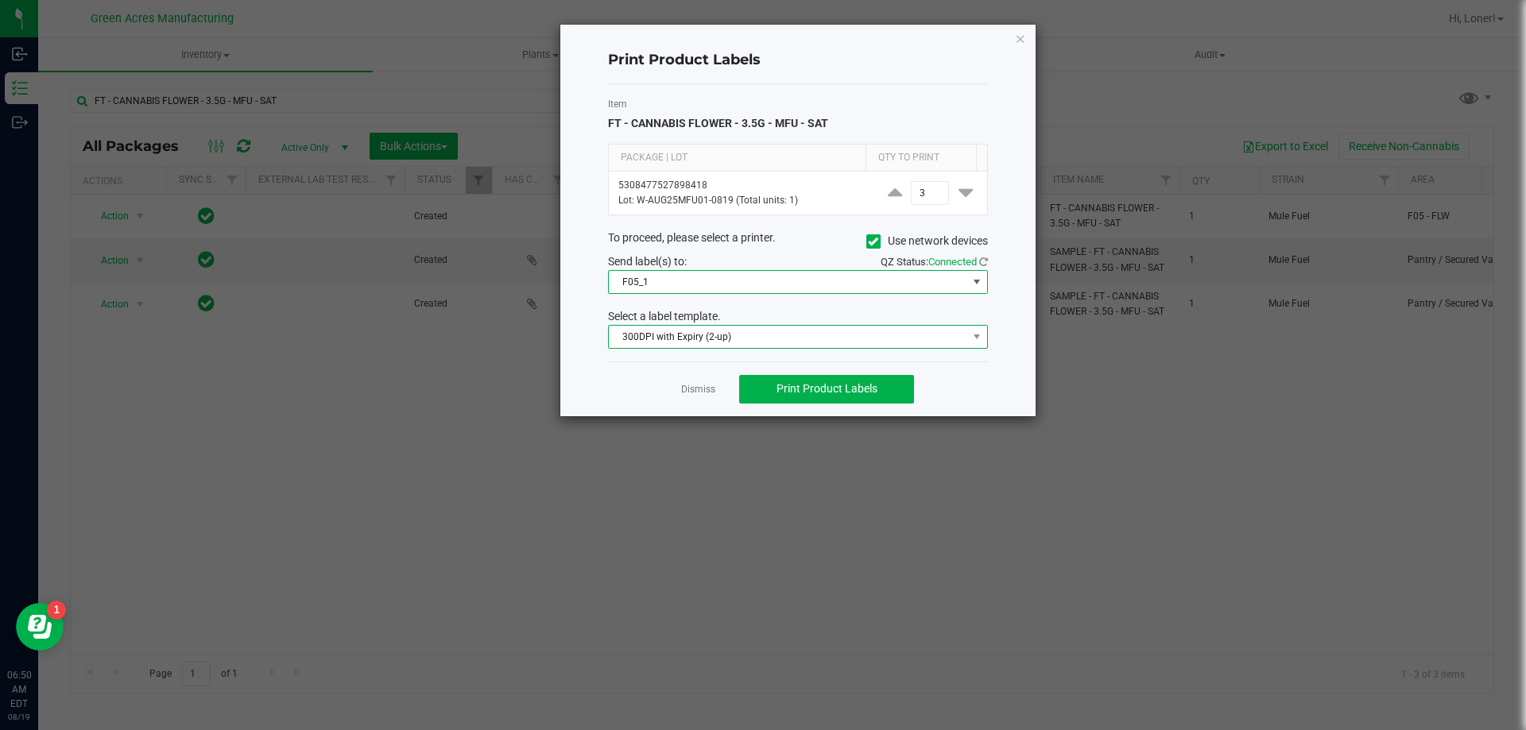
click at [804, 337] on span "300DPI with Expiry (2-up)" at bounding box center [788, 337] width 358 height 22
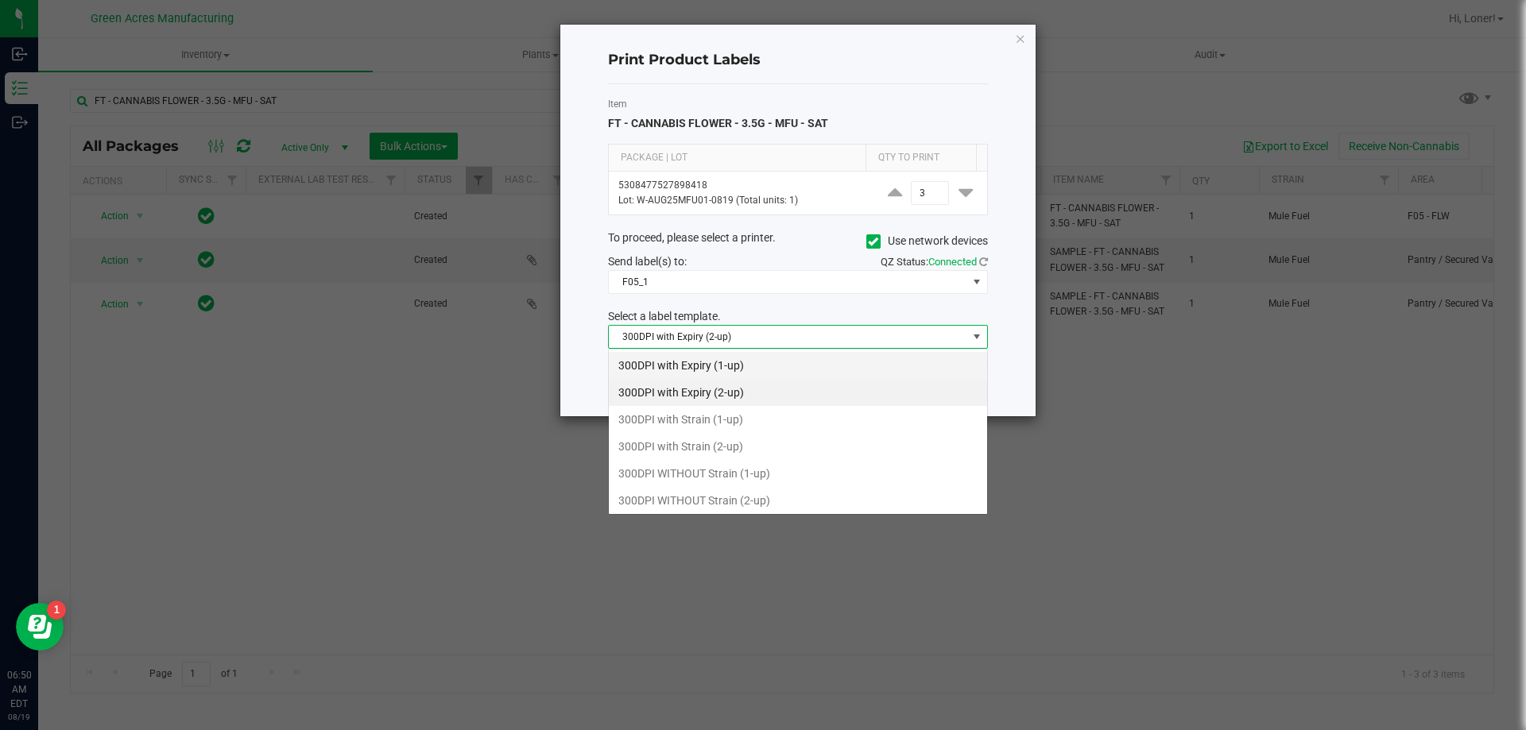
scroll to position [24, 380]
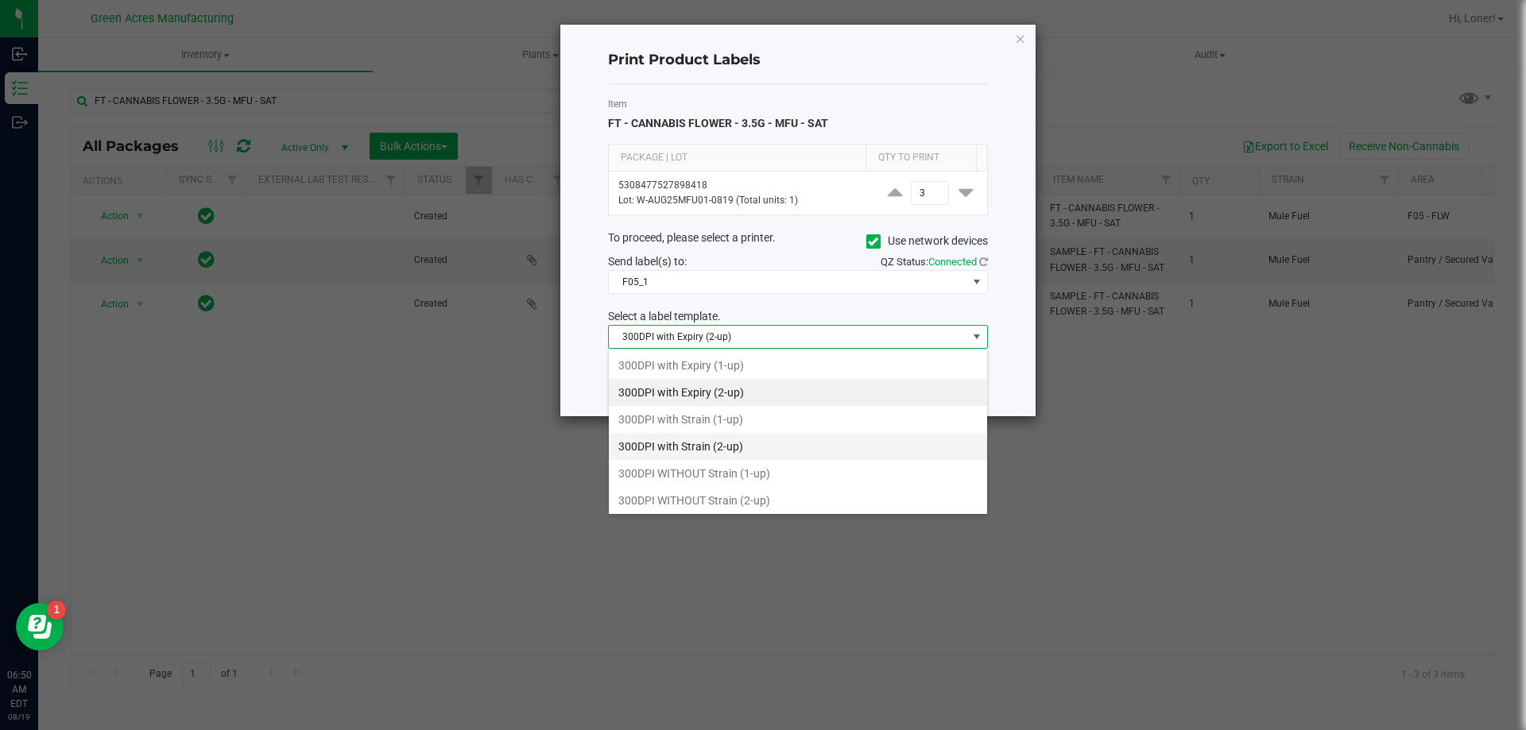
click at [719, 455] on li "300DPI with Strain (2-up)" at bounding box center [798, 446] width 378 height 27
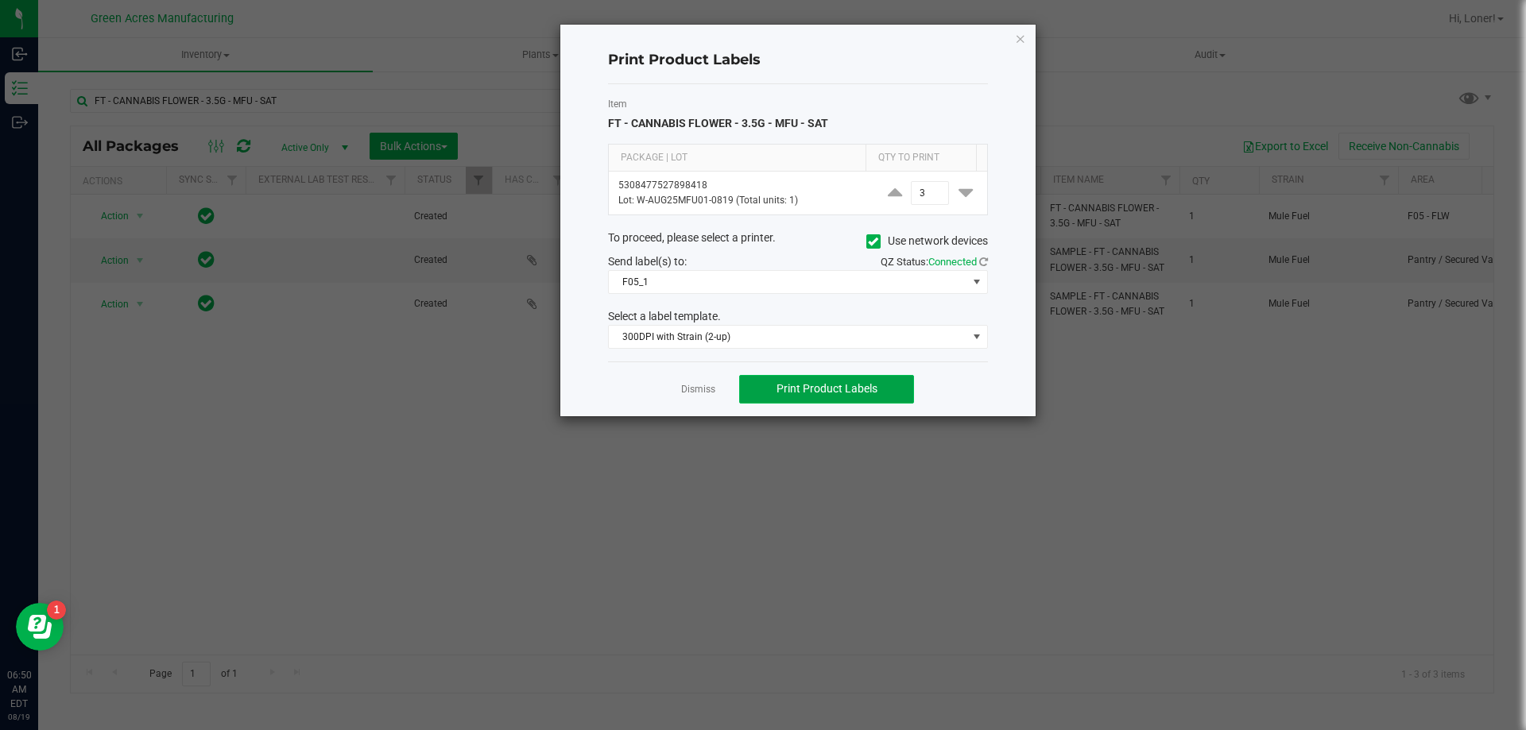
click at [846, 392] on span "Print Product Labels" at bounding box center [826, 388] width 101 height 13
click at [1128, 646] on ngb-modal-window "Print Product Labels Item FT - CANNABIS FLOWER - 3.5G - MFU - SAT Package | Lot…" at bounding box center [769, 365] width 1538 height 730
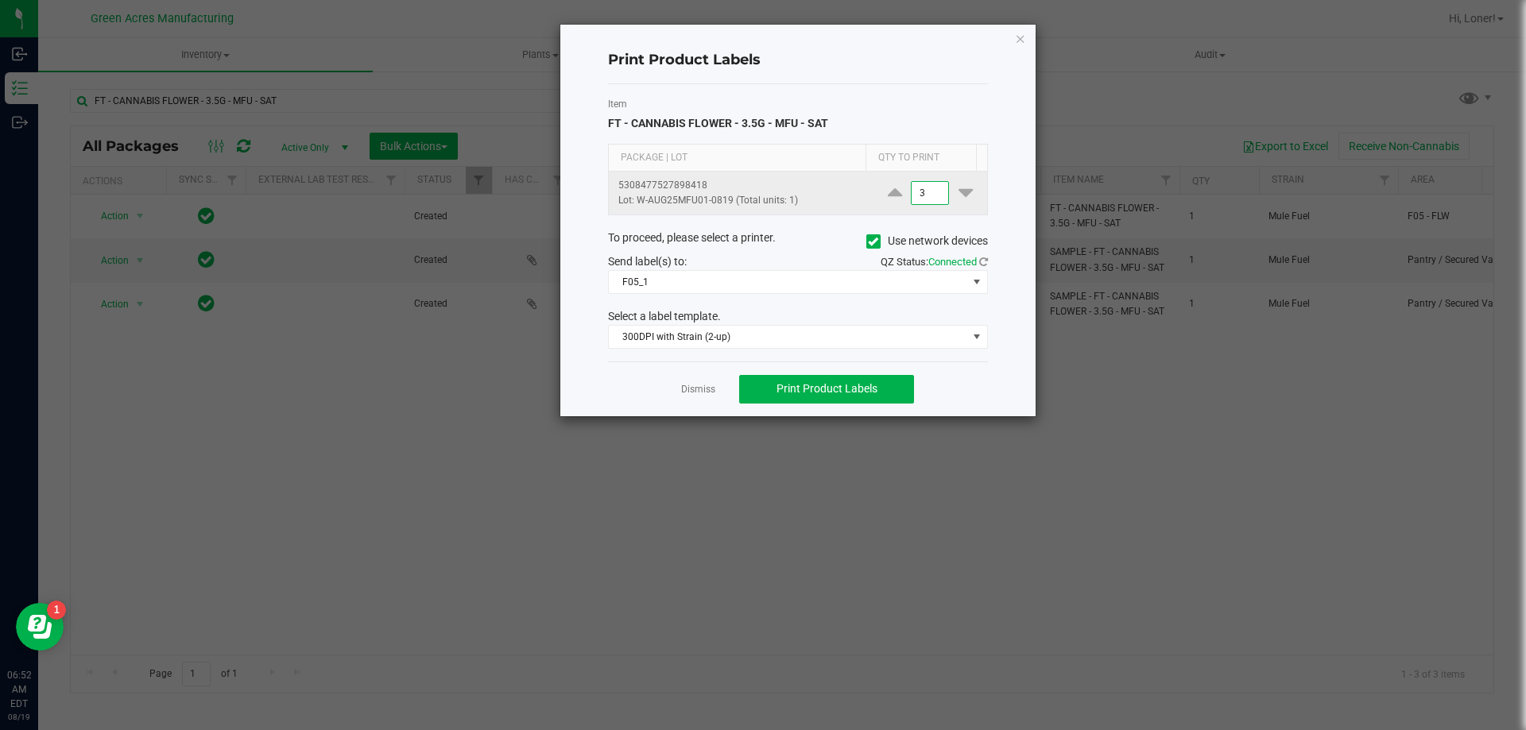
click at [924, 197] on input "3" at bounding box center [929, 193] width 37 height 22
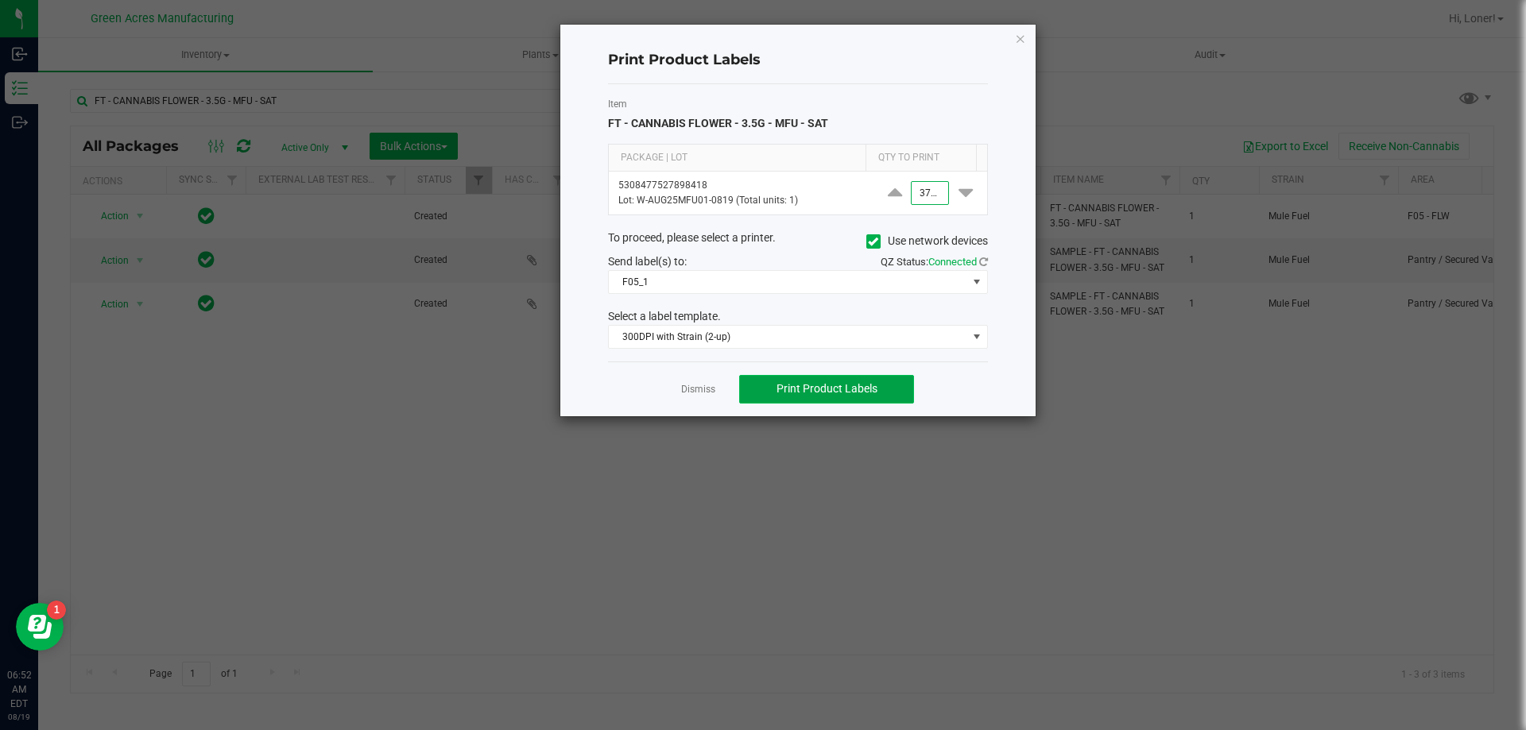
type input "3,700"
click at [861, 385] on span "Print Product Labels" at bounding box center [826, 388] width 101 height 13
